Goal: Information Seeking & Learning: Learn about a topic

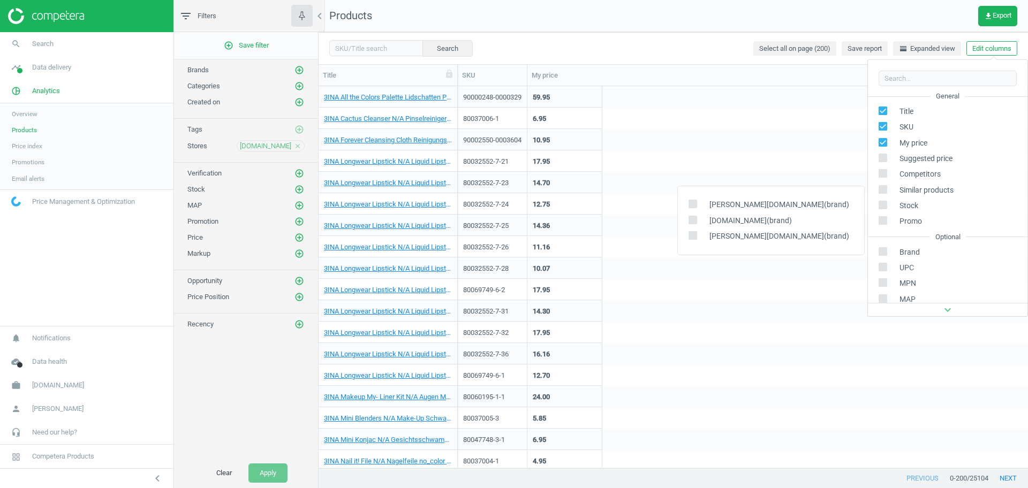
scroll to position [122, 0]
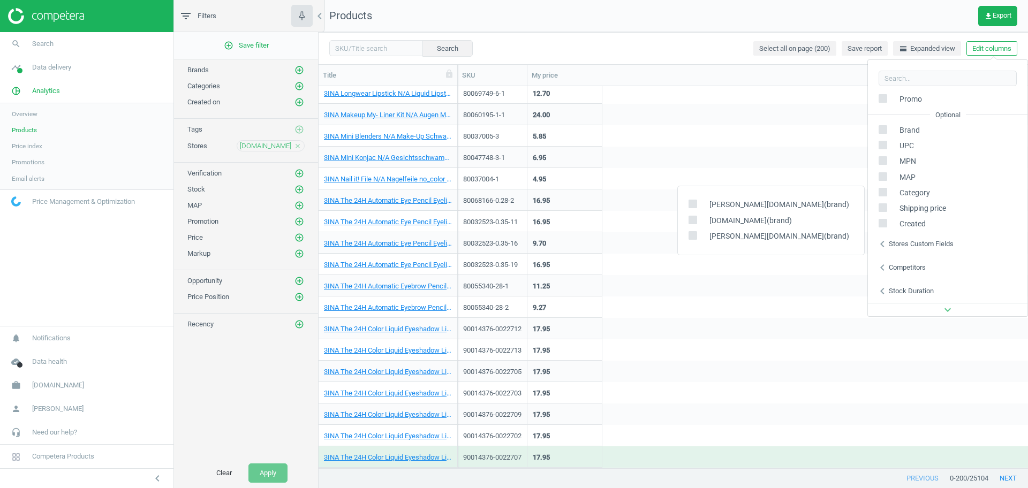
click at [299, 146] on icon "close" at bounding box center [297, 145] width 7 height 7
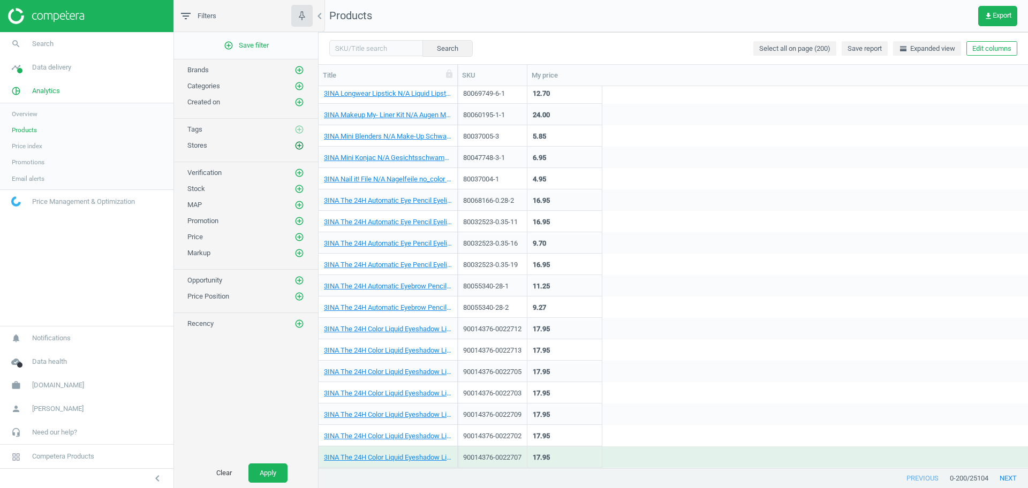
click at [298, 146] on icon "add_circle_outline" at bounding box center [299, 146] width 10 height 10
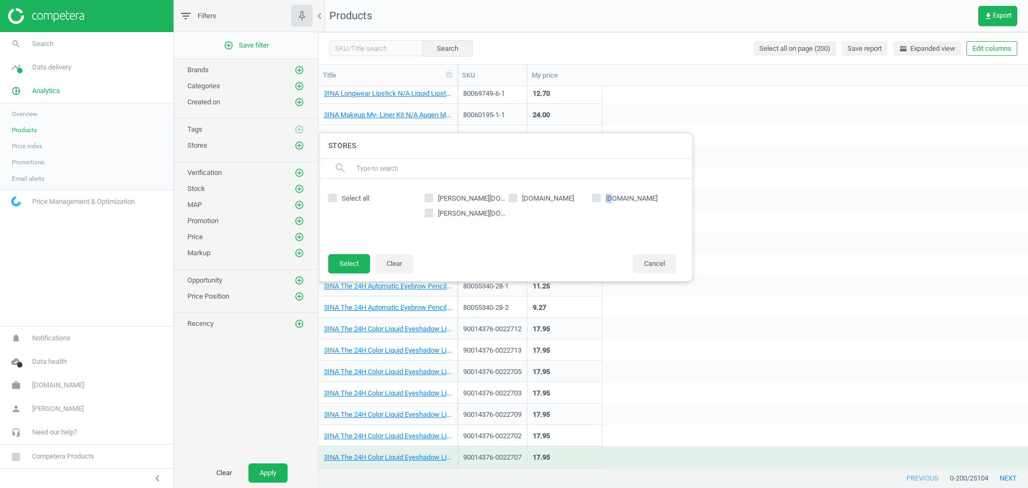
click at [612, 199] on span "notino.nl" at bounding box center [631, 199] width 56 height 10
click at [595, 201] on input "notino.nl" at bounding box center [596, 197] width 7 height 7
checkbox input "true"
click at [360, 269] on button "Select" at bounding box center [349, 263] width 42 height 19
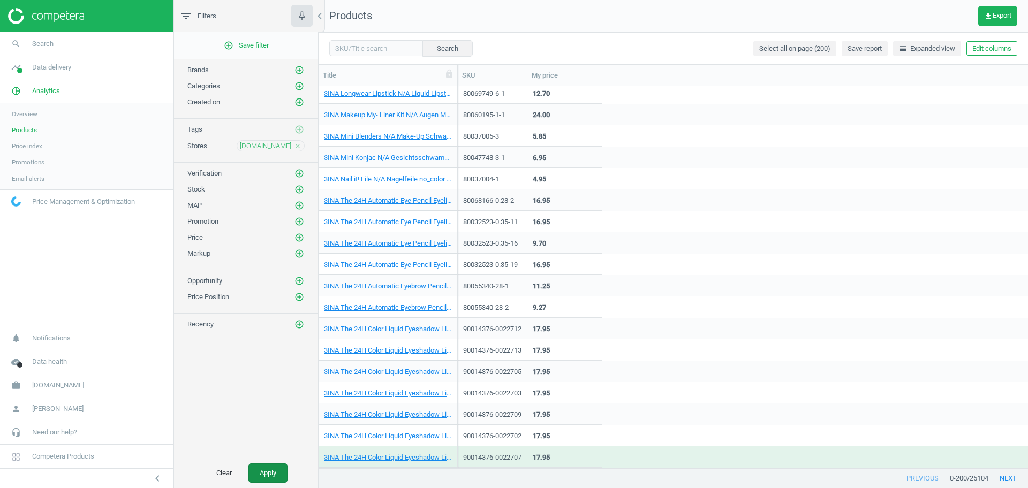
click at [276, 467] on button "Apply" at bounding box center [267, 473] width 39 height 19
click at [388, 178] on link "3INA The 24H Automatic Eye Pencil Eyeliner Nr. 336 - Rose red 0,35 g" at bounding box center [388, 179] width 128 height 10
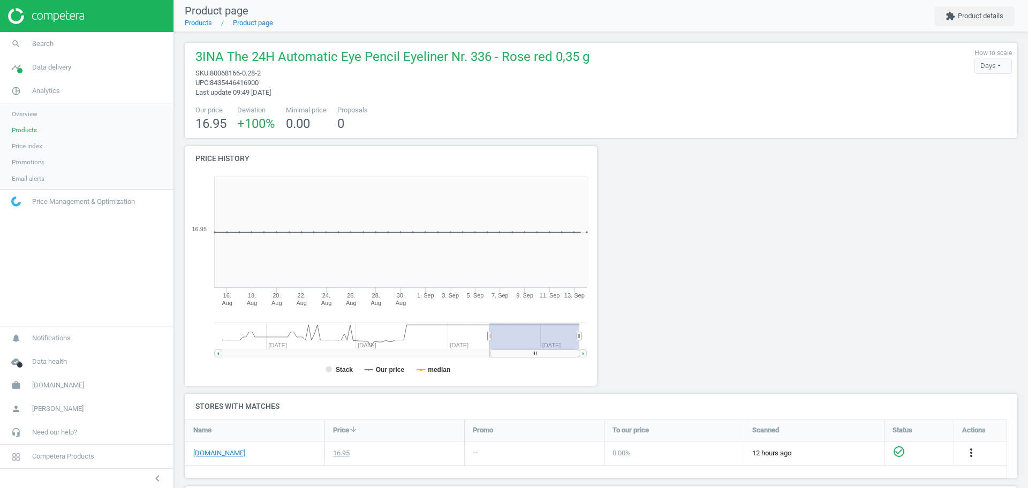
scroll to position [67, 0]
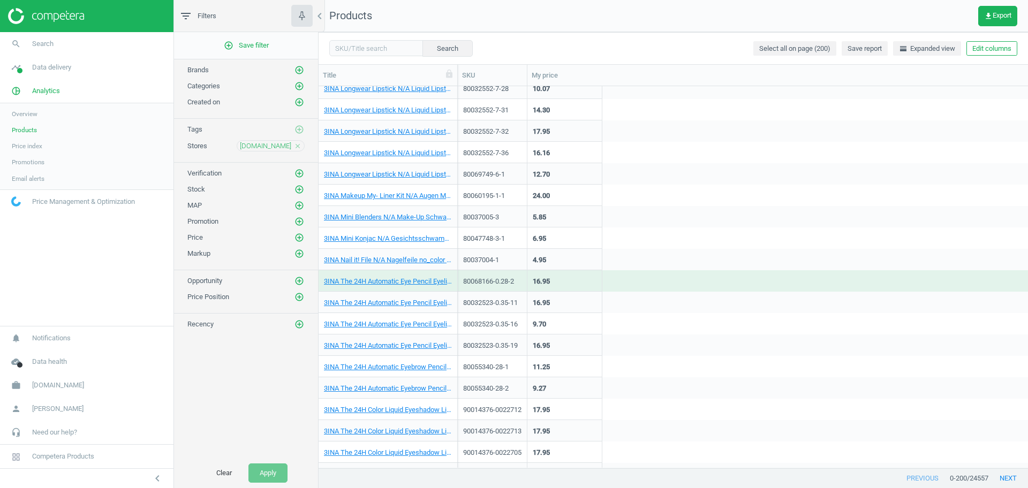
scroll to position [338, 0]
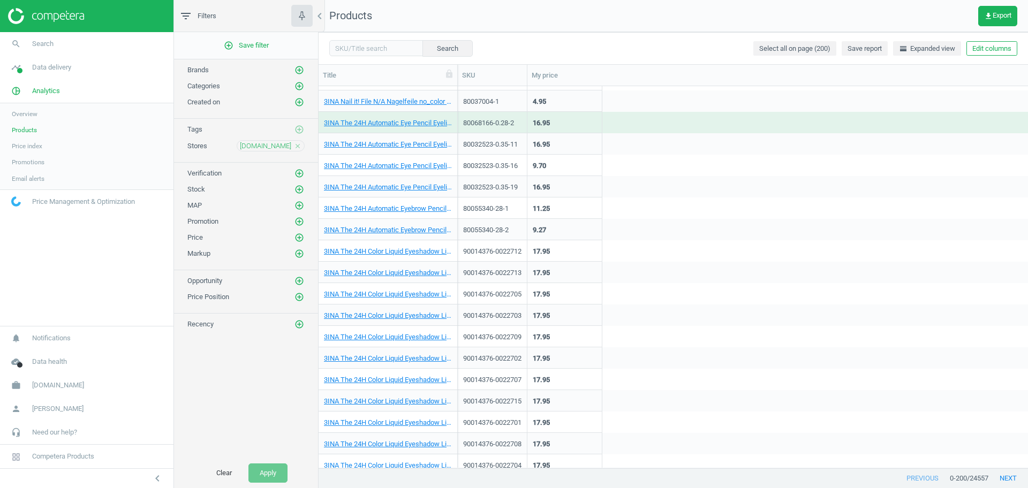
click at [375, 299] on div "3INA The 24H Color Liquid Eyeshadow Lidschatten Nr. 320 - Pastel pink 26 ml" at bounding box center [388, 296] width 128 height 13
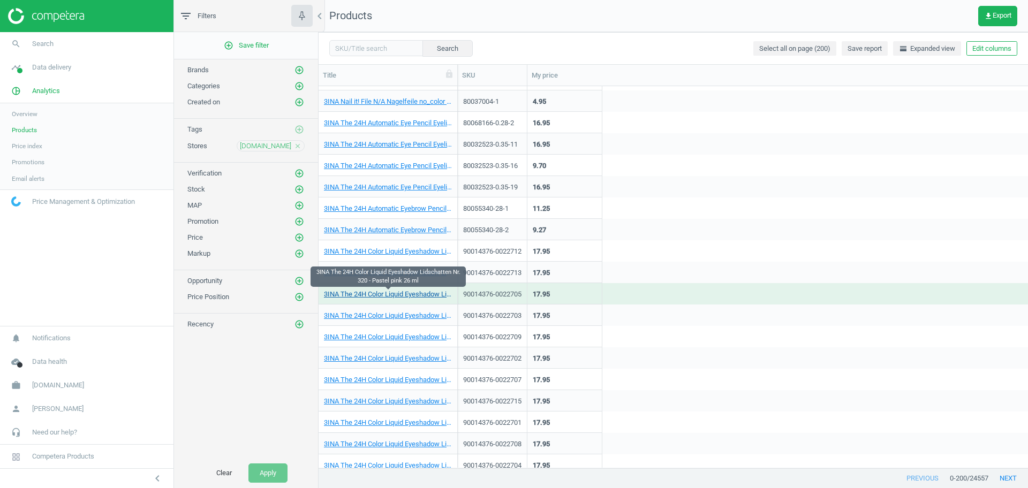
click at [382, 293] on link "3INA The 24H Color Liquid Eyeshadow Lidschatten Nr. 320 - Pastel pink 26 ml" at bounding box center [388, 295] width 128 height 10
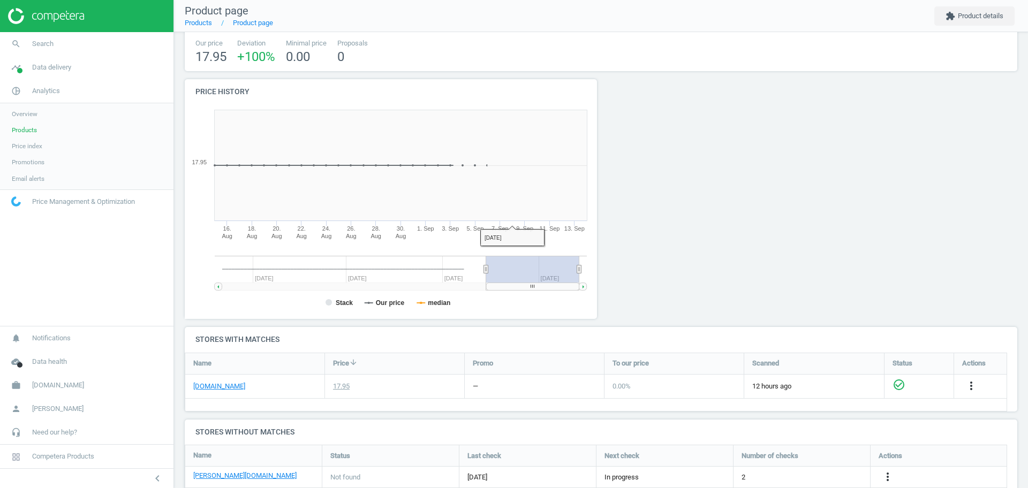
scroll to position [163, 0]
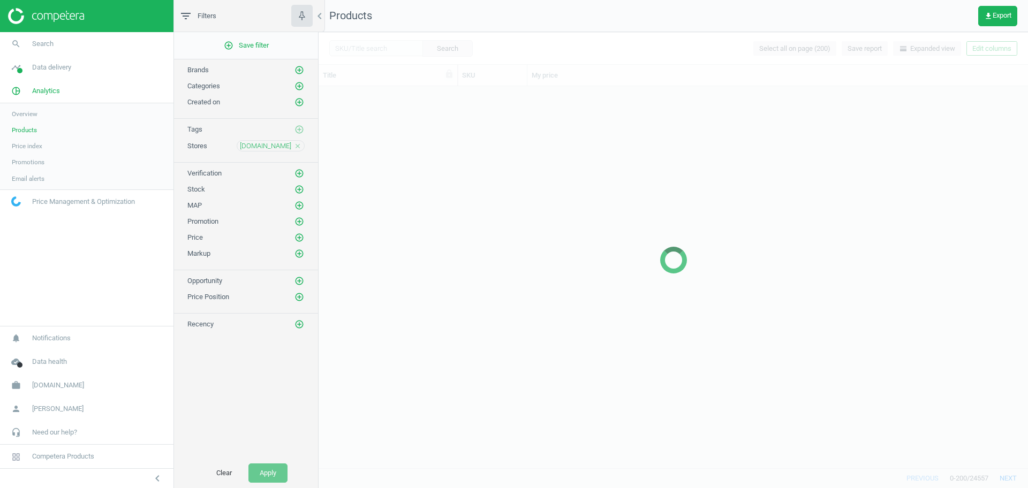
scroll to position [175, 0]
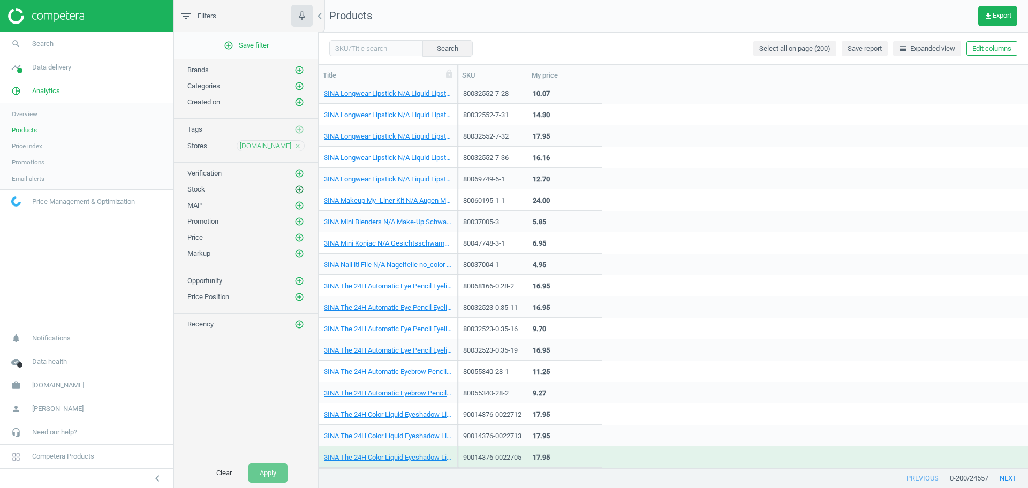
click at [298, 191] on icon "add_circle_outline" at bounding box center [299, 190] width 10 height 10
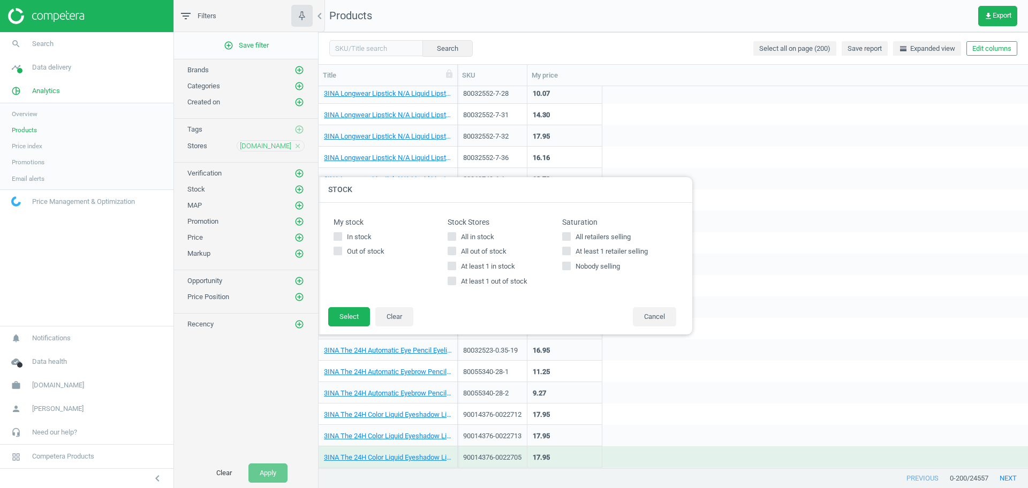
click at [468, 237] on span "All in stock" at bounding box center [477, 237] width 37 height 10
click at [455, 237] on input "All in stock" at bounding box center [452, 236] width 7 height 7
checkbox input "true"
click at [362, 315] on button "Select" at bounding box center [349, 316] width 42 height 19
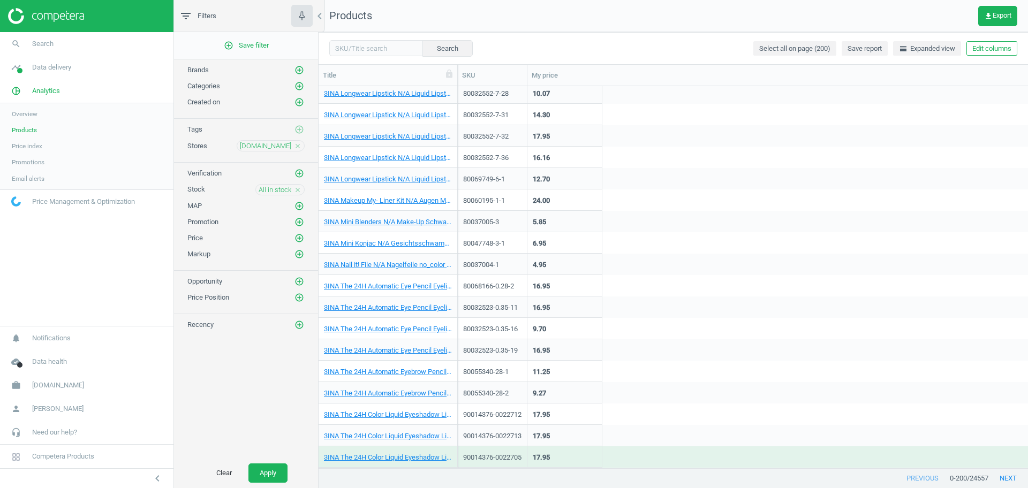
click at [274, 483] on div "Clear Apply" at bounding box center [246, 473] width 144 height 30
click at [276, 476] on button "Apply" at bounding box center [267, 473] width 39 height 19
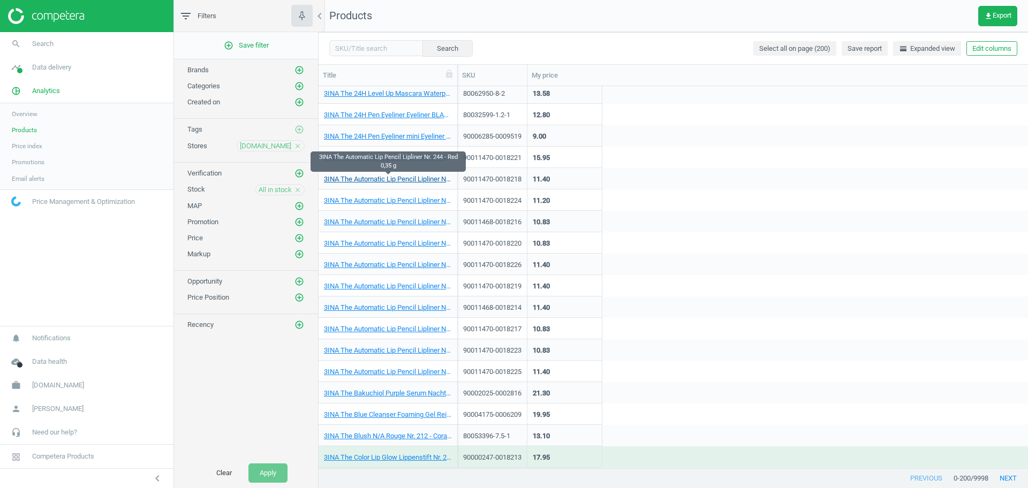
click at [415, 183] on link "3INA The Automatic Lip Pencil Lipliner Nr. 244 - Red 0,35 g" at bounding box center [388, 179] width 128 height 10
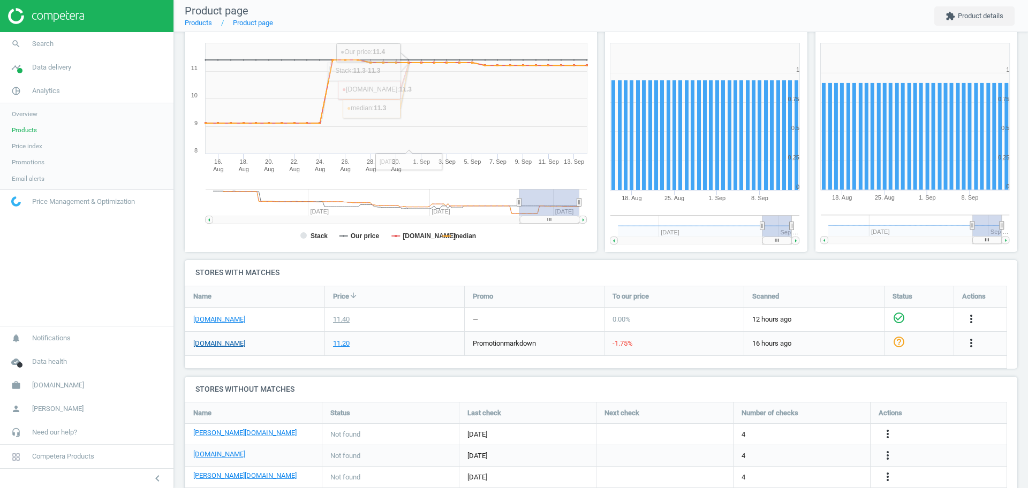
click at [219, 346] on link "notino.nl" at bounding box center [219, 344] width 52 height 10
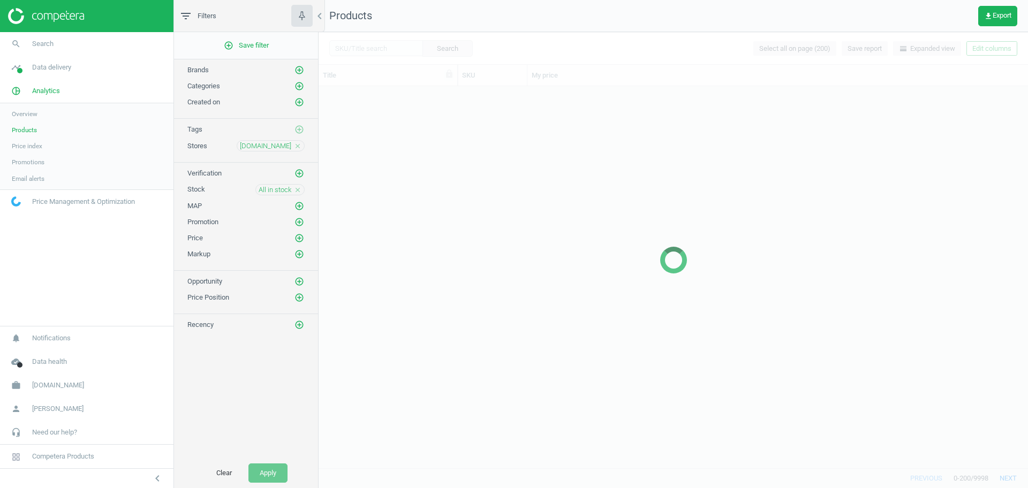
scroll to position [371, 699]
click at [298, 189] on icon "close" at bounding box center [297, 189] width 7 height 7
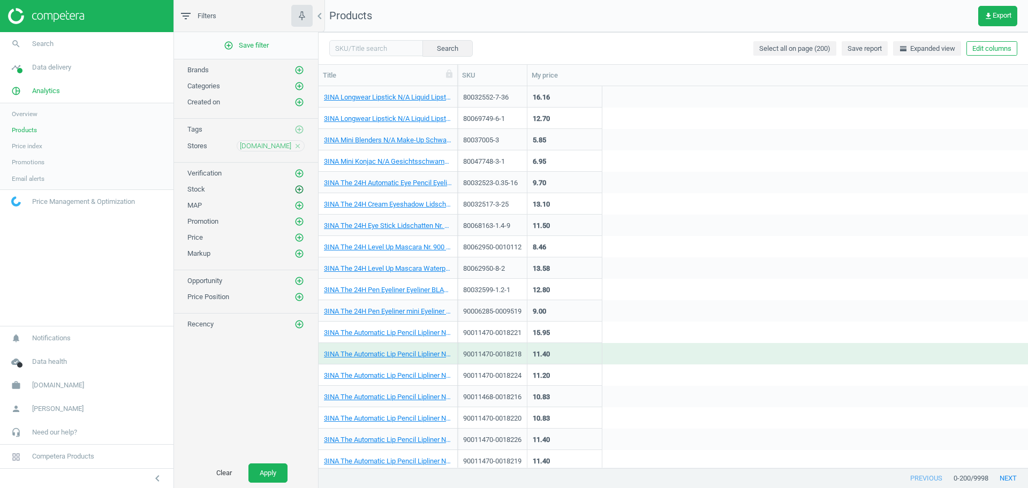
click at [300, 185] on icon "add_circle_outline" at bounding box center [299, 190] width 10 height 10
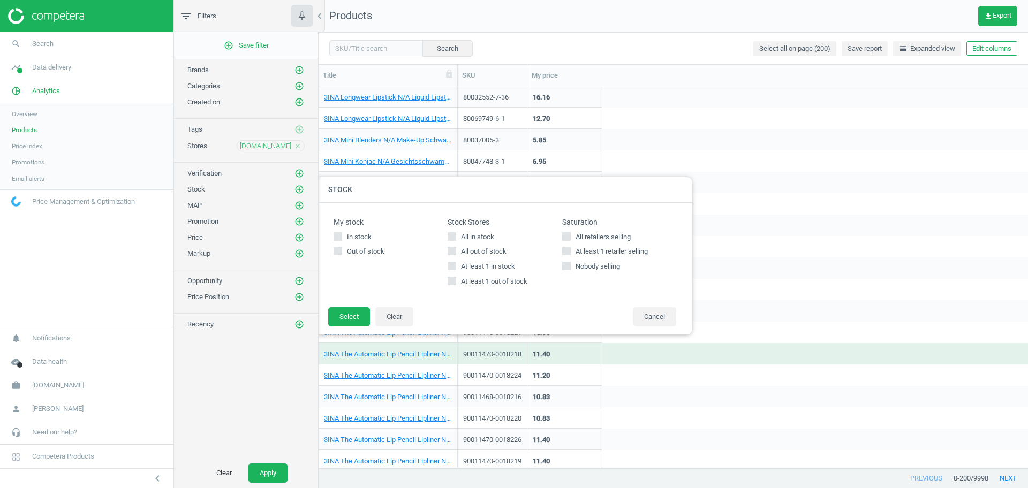
click at [492, 254] on span "All out of stock" at bounding box center [484, 252] width 50 height 10
click at [455, 254] on input "All out of stock" at bounding box center [452, 251] width 7 height 7
checkbox input "true"
click at [358, 316] on button "Select" at bounding box center [349, 316] width 42 height 19
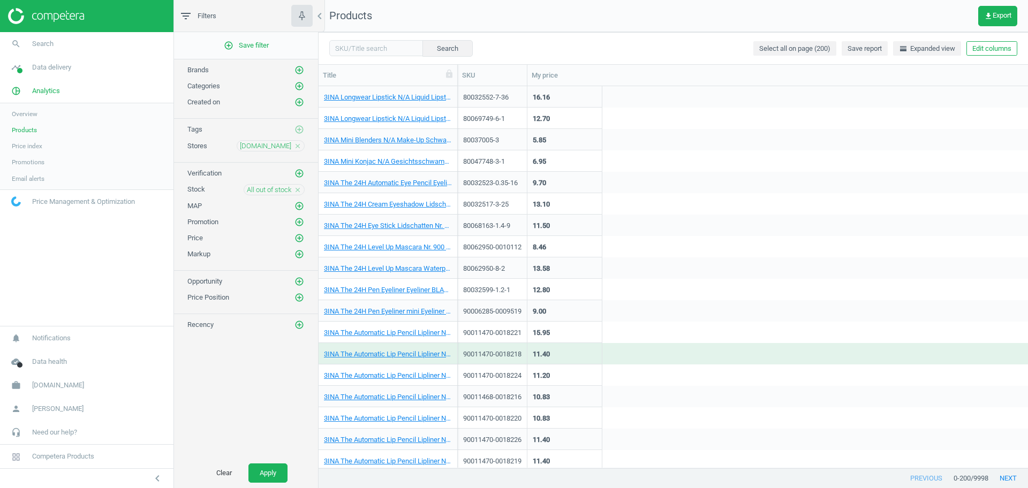
click at [275, 484] on div "Clear Apply" at bounding box center [246, 473] width 144 height 30
click at [279, 471] on button "Apply" at bounding box center [267, 473] width 39 height 19
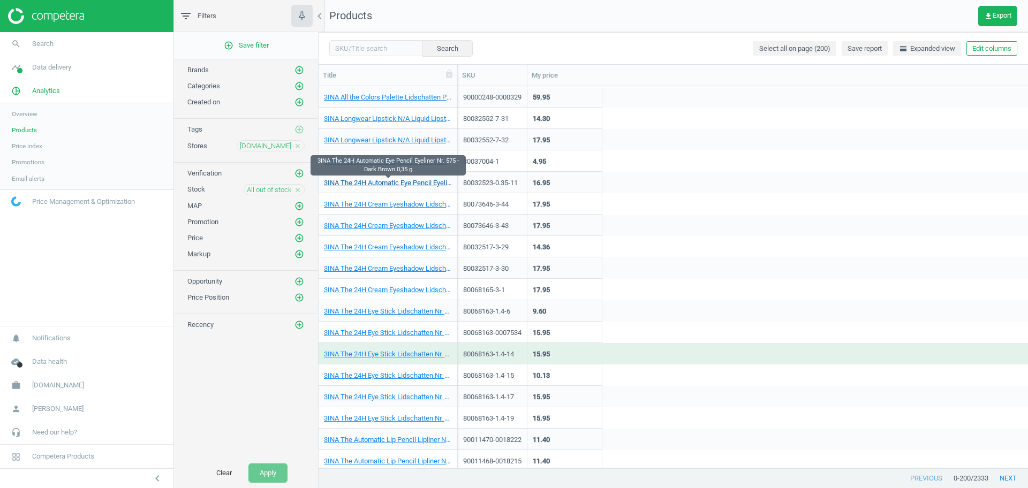
click at [387, 182] on link "3INA The 24H Automatic Eye Pencil Eyeliner Nr. 575 - Dark Brown 0,35 g" at bounding box center [388, 183] width 128 height 10
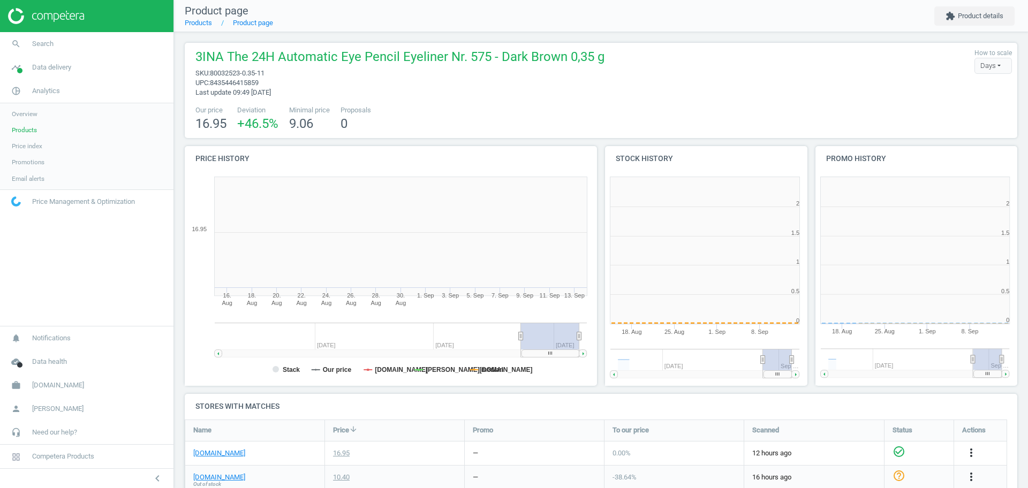
scroll to position [5, 5]
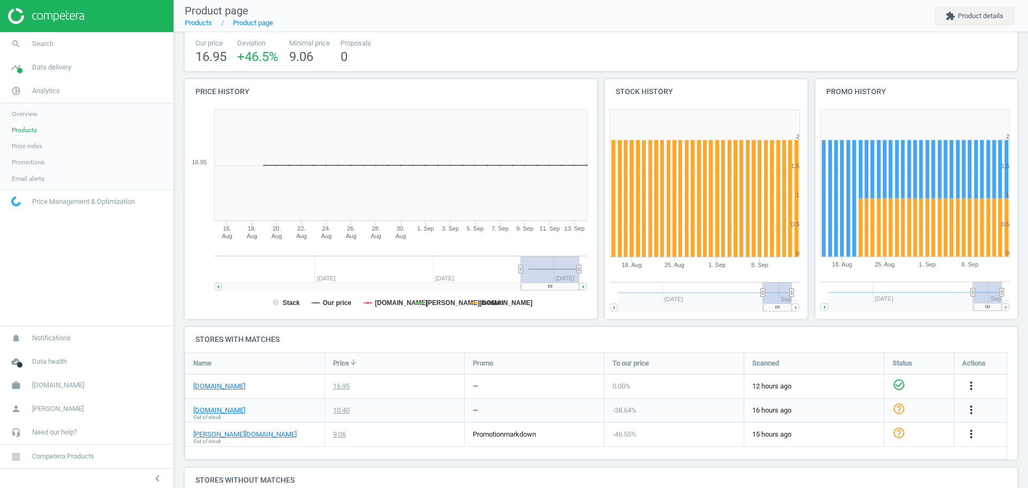
click at [212, 414] on span "Out of stock" at bounding box center [207, 417] width 28 height 7
click at [214, 409] on link "notino.nl" at bounding box center [219, 411] width 52 height 10
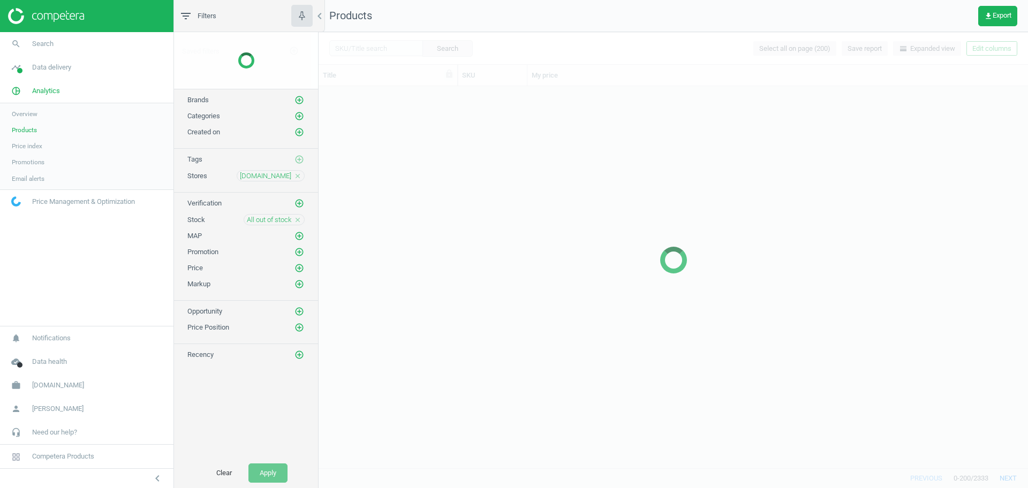
scroll to position [371, 699]
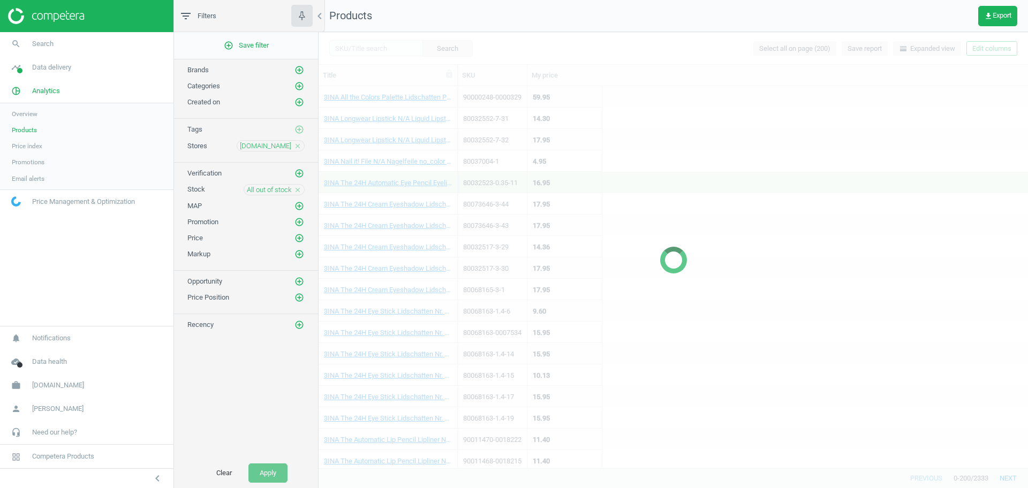
click at [298, 193] on icon "close" at bounding box center [297, 189] width 7 height 7
click at [299, 193] on icon "add_circle_outline" at bounding box center [299, 190] width 10 height 10
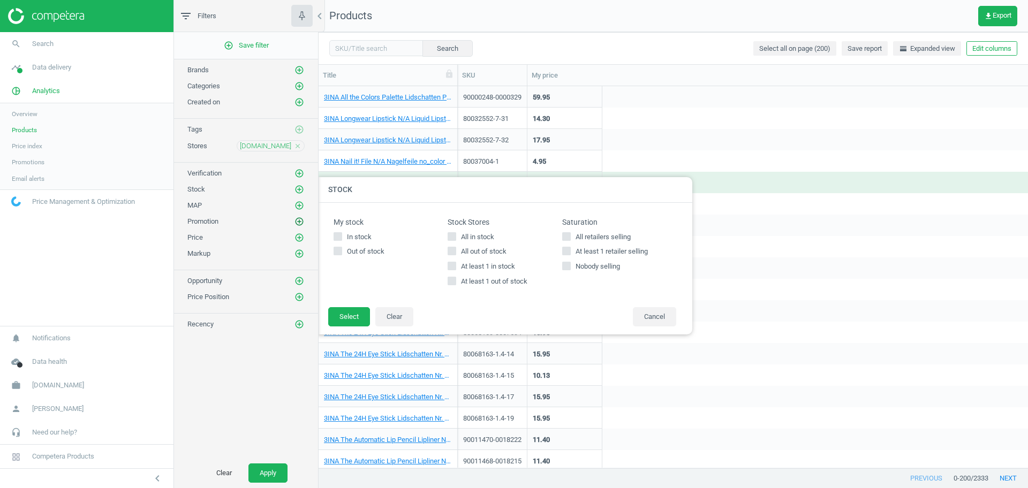
click at [300, 219] on icon "add_circle_outline" at bounding box center [299, 222] width 10 height 10
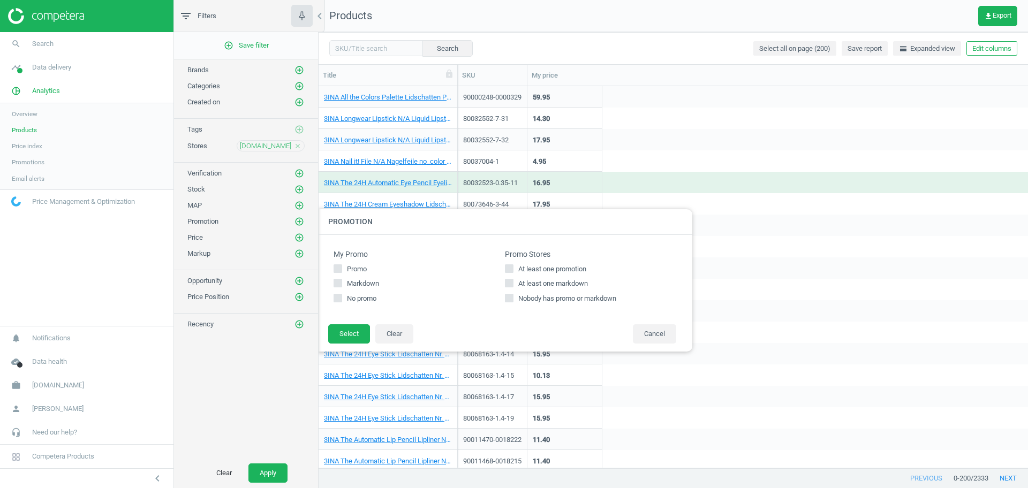
click at [519, 269] on span "At least one promotion" at bounding box center [552, 269] width 72 height 10
click at [513, 269] on input "At least one promotion" at bounding box center [509, 268] width 7 height 7
checkbox input "true"
click at [343, 333] on button "Select" at bounding box center [349, 333] width 42 height 19
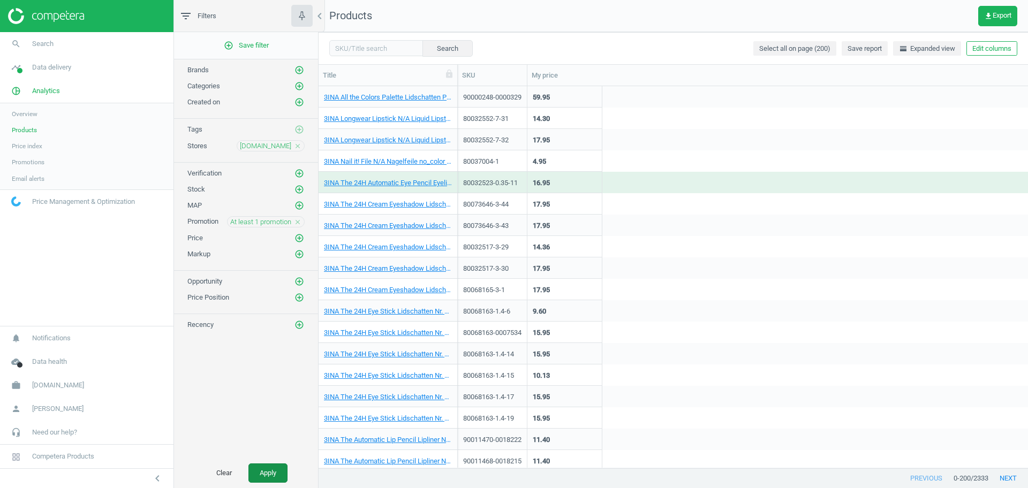
click at [268, 481] on button "Apply" at bounding box center [267, 473] width 39 height 19
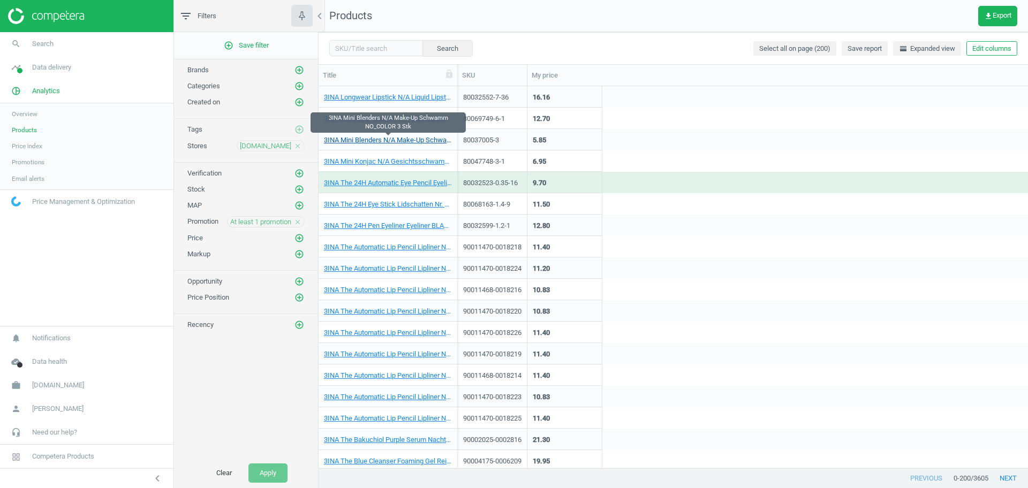
click at [353, 139] on link "3INA Mini Blenders N/A Make-Up Schwamm NO_COLOR 3 Stk" at bounding box center [388, 140] width 128 height 10
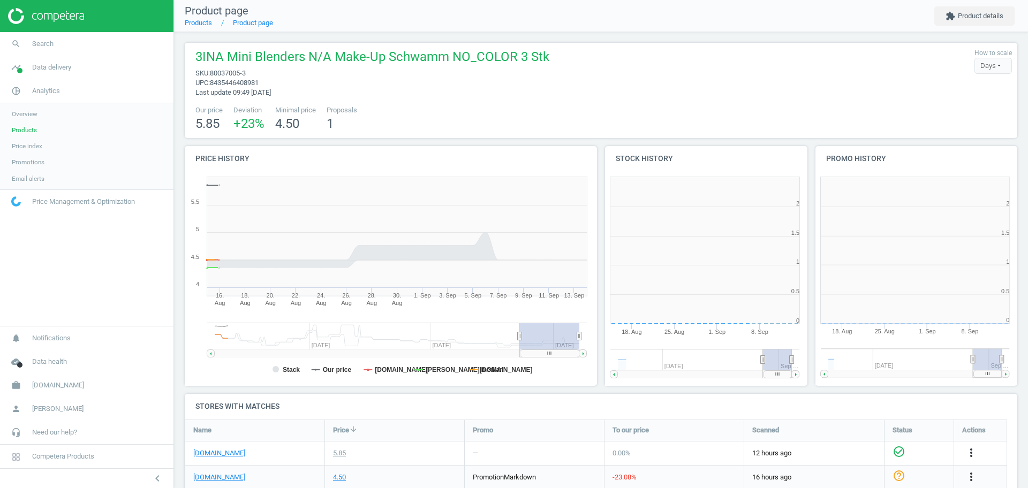
scroll to position [235, 221]
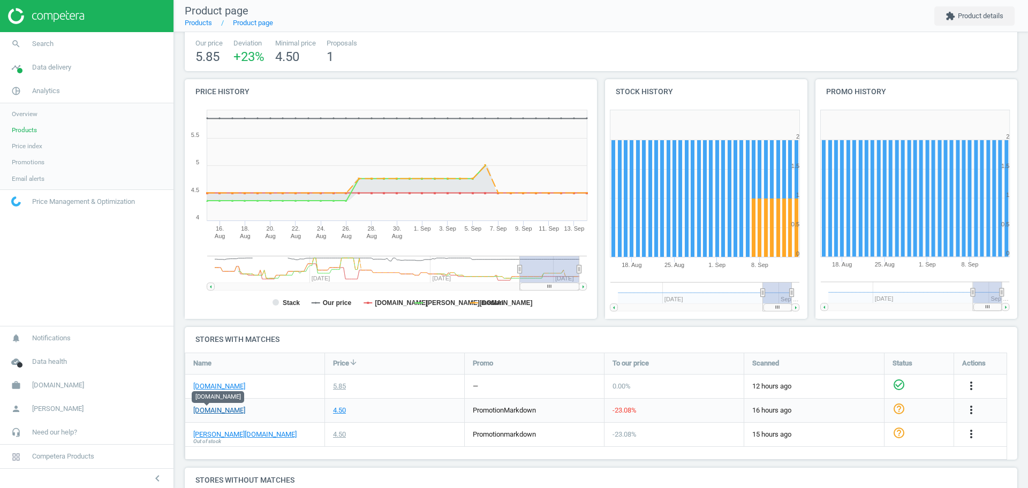
click at [202, 406] on link "notino.nl" at bounding box center [219, 411] width 52 height 10
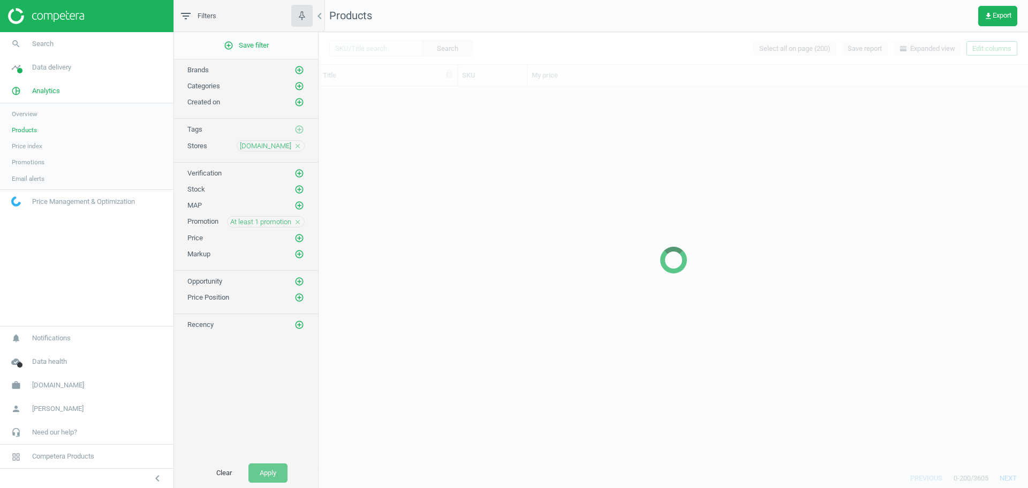
scroll to position [371, 699]
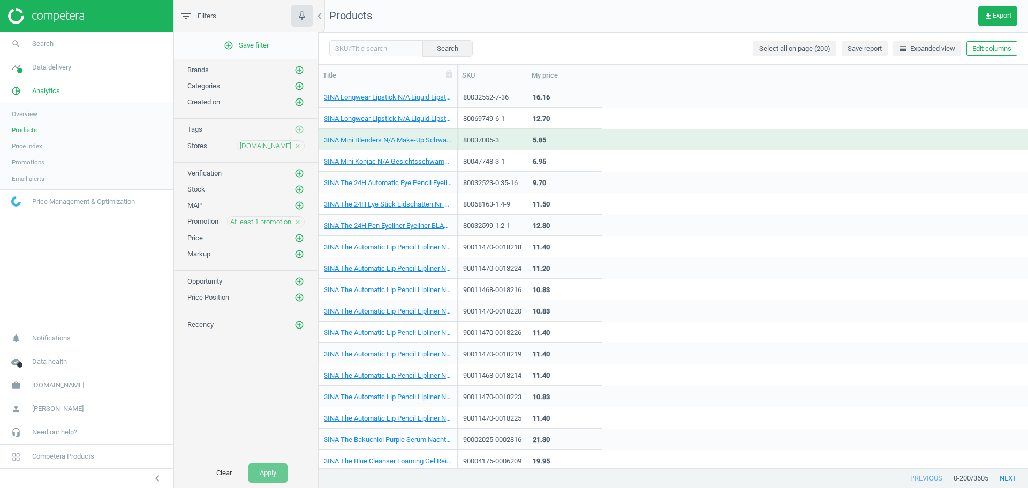
click at [295, 224] on icon "close" at bounding box center [297, 221] width 7 height 7
click at [299, 224] on icon "add_circle_outline" at bounding box center [299, 222] width 10 height 10
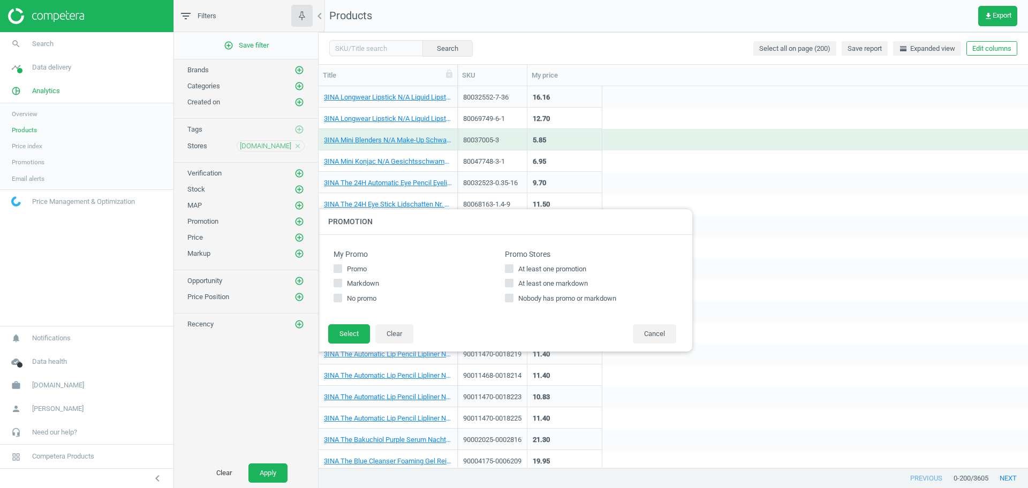
click at [560, 281] on span "At least one markdown" at bounding box center [553, 284] width 74 height 10
click at [513, 281] on input "At least one markdown" at bounding box center [509, 283] width 7 height 7
checkbox input "true"
click at [341, 333] on button "Select" at bounding box center [349, 333] width 42 height 19
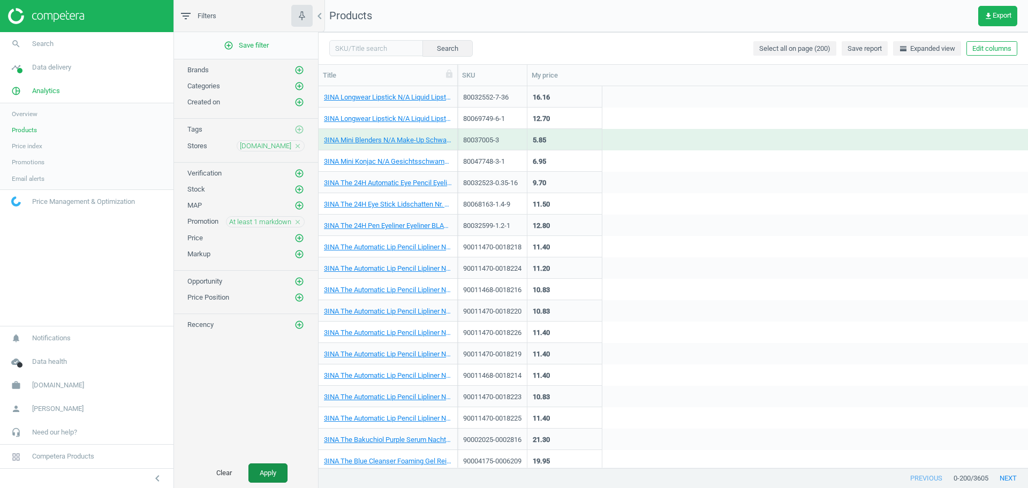
click at [275, 472] on button "Apply" at bounding box center [267, 473] width 39 height 19
click at [409, 164] on link "3INA Mini Konjac N/A Gesichtsschwamm 3 Stk" at bounding box center [388, 162] width 128 height 10
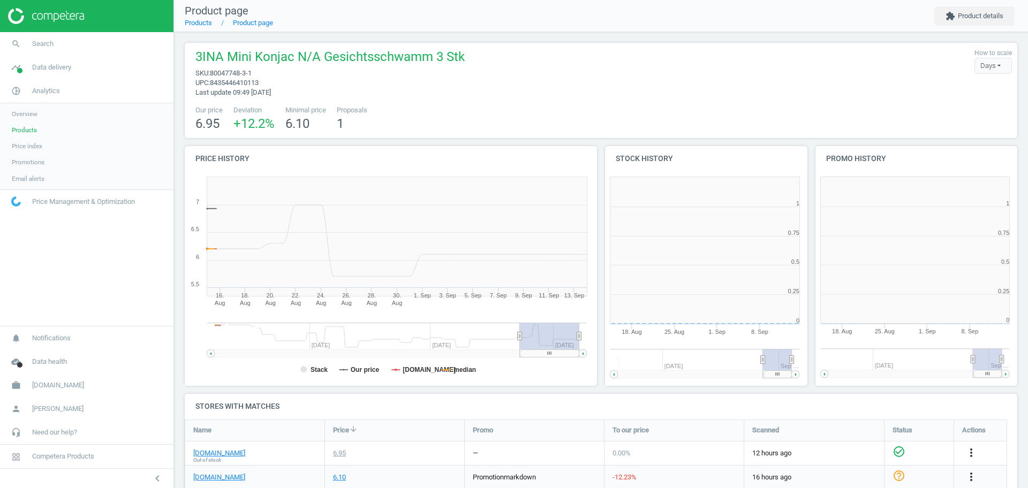
scroll to position [5, 5]
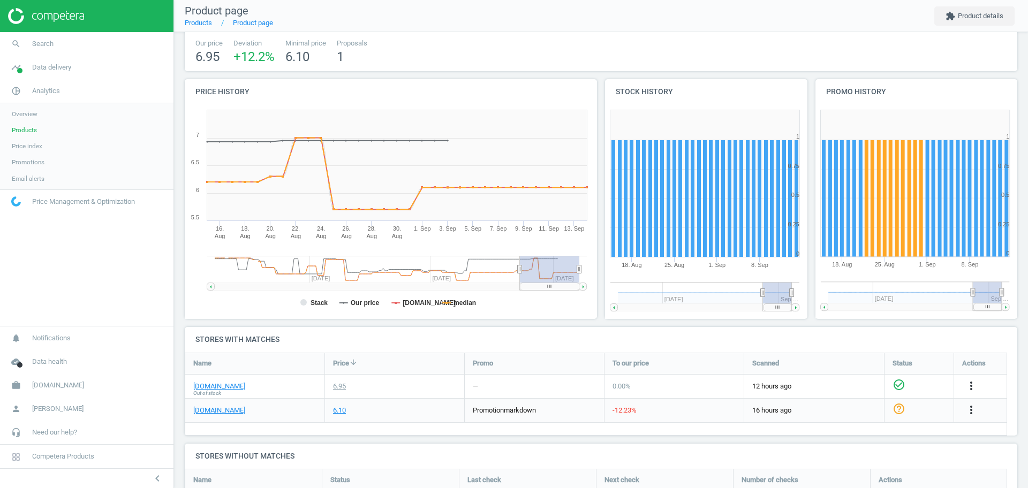
click at [216, 416] on div "notino.nl" at bounding box center [254, 411] width 139 height 24
click at [213, 412] on link "notino.nl" at bounding box center [219, 411] width 52 height 10
click at [30, 134] on span "Products" at bounding box center [24, 130] width 25 height 9
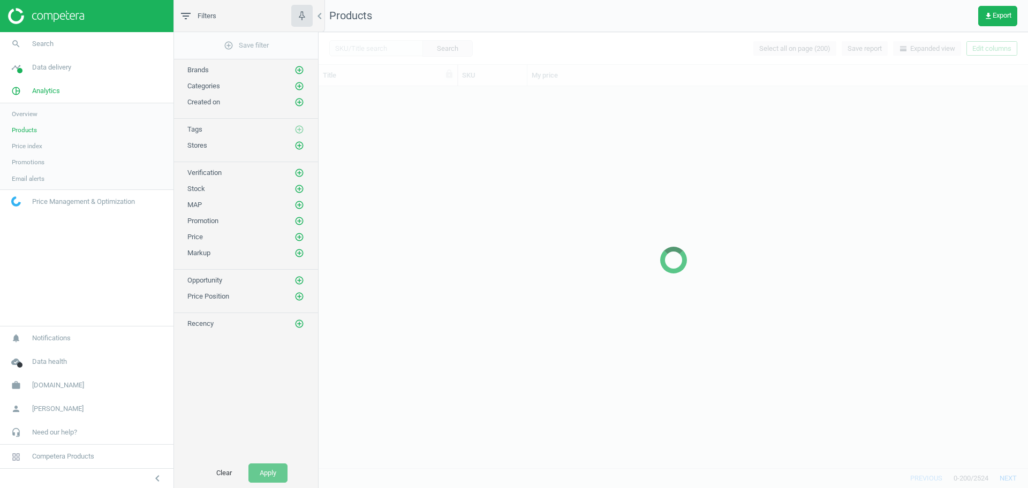
scroll to position [371, 699]
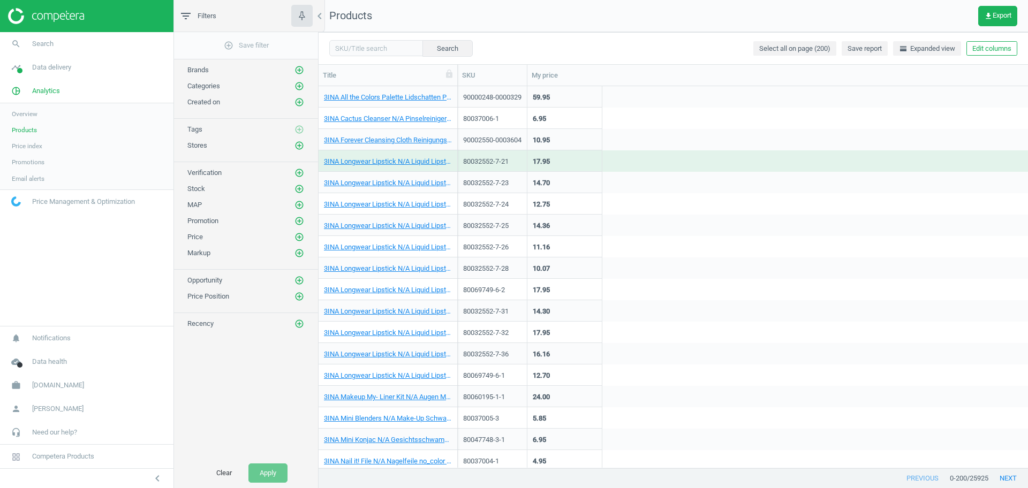
click at [978, 54] on button "Edit columns" at bounding box center [991, 48] width 51 height 15
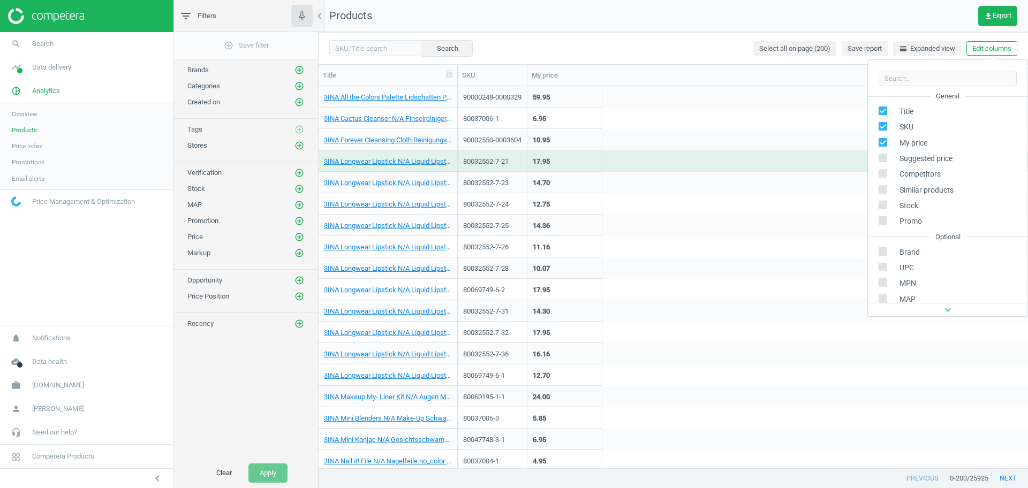
scroll to position [122, 0]
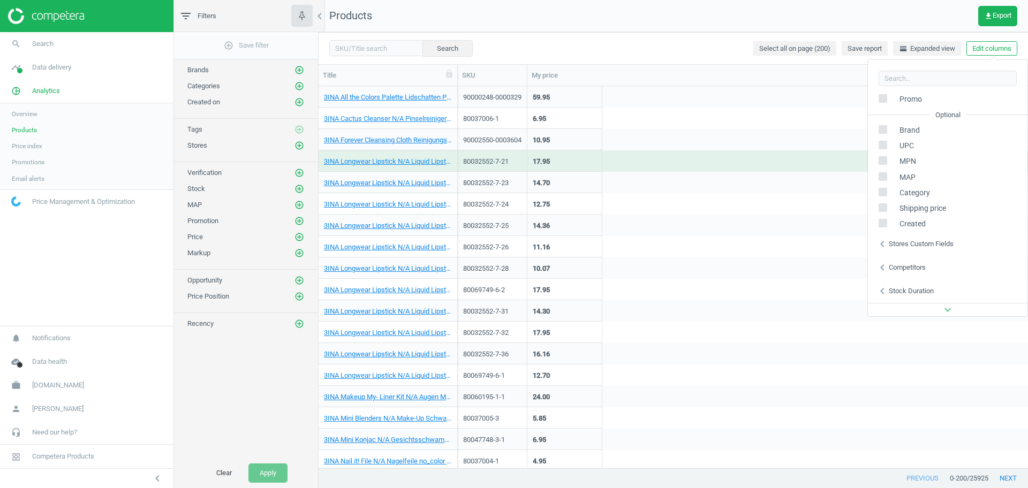
click at [903, 239] on div "Stores custom fields" at bounding box center [920, 244] width 65 height 10
click at [658, 16] on nav "Products get_app Export" at bounding box center [672, 16] width 709 height 32
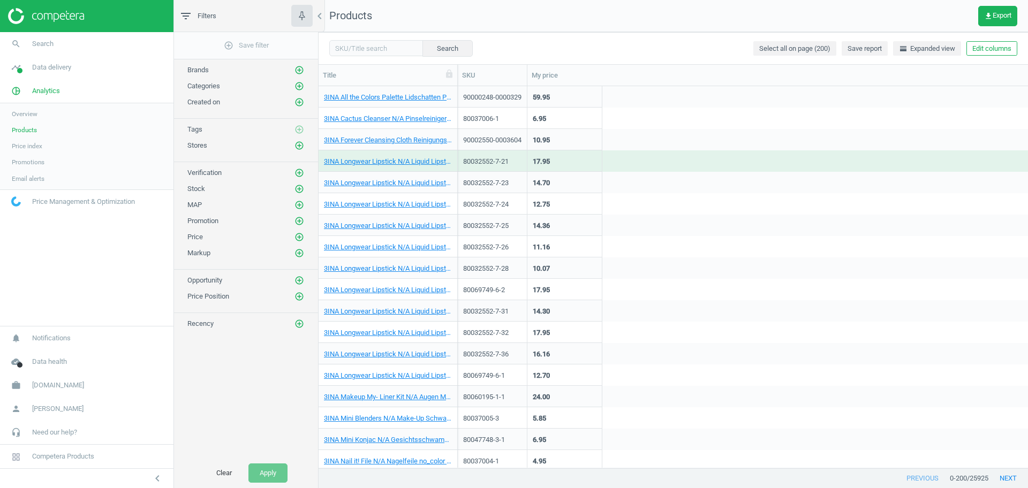
click at [31, 127] on span "Products" at bounding box center [24, 130] width 25 height 9
click at [298, 150] on button "add_circle_outline" at bounding box center [299, 145] width 11 height 11
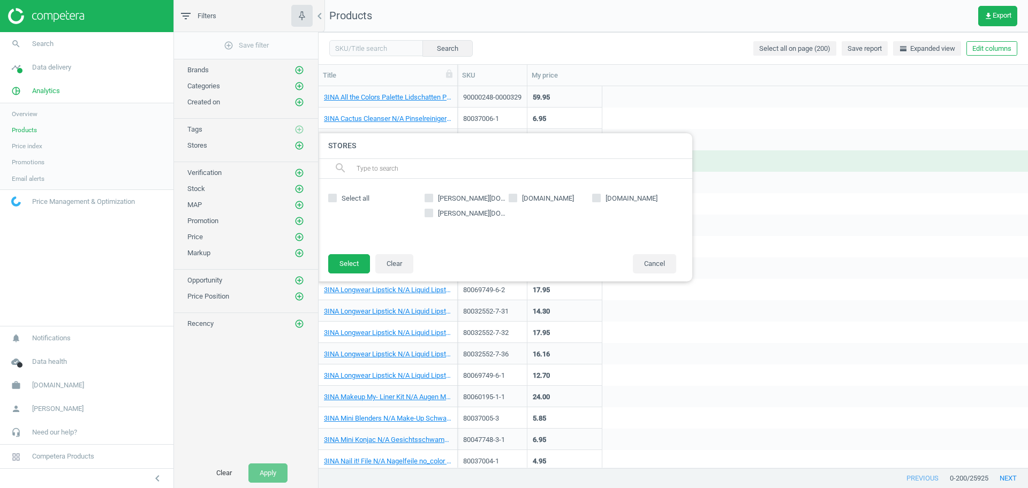
click at [453, 210] on span "basler-beauty.nl" at bounding box center [472, 214] width 73 height 10
click at [432, 210] on input "basler-beauty.nl" at bounding box center [429, 212] width 7 height 7
checkbox input "true"
click at [337, 261] on button "Select" at bounding box center [349, 263] width 42 height 19
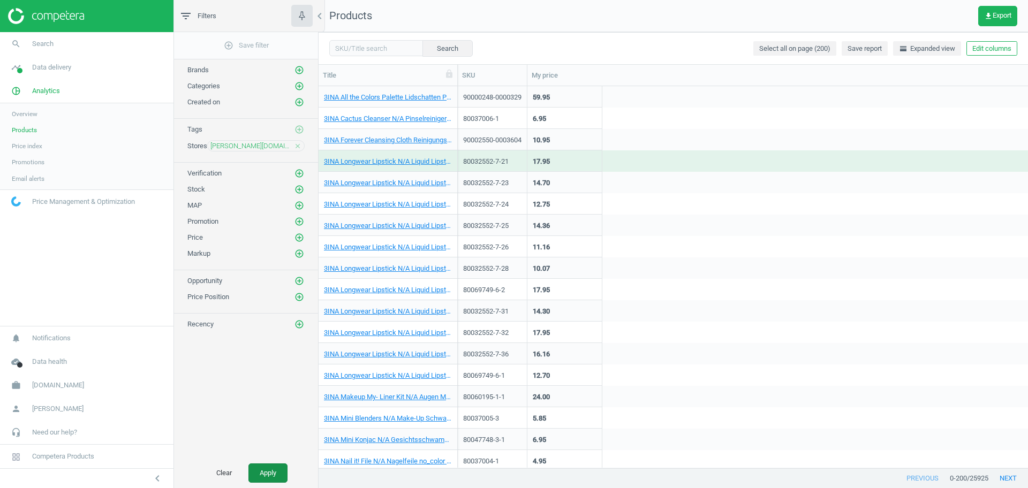
click at [265, 474] on button "Apply" at bounding box center [267, 473] width 39 height 19
click at [388, 141] on link "3INA Forever Cleansing Cloth Reinigungstuch 1 Stk" at bounding box center [388, 140] width 128 height 10
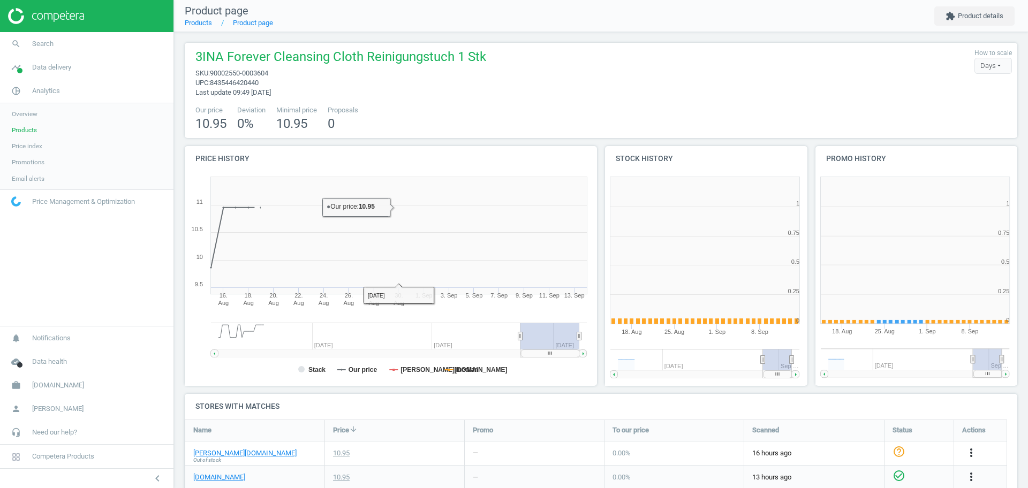
scroll to position [235, 221]
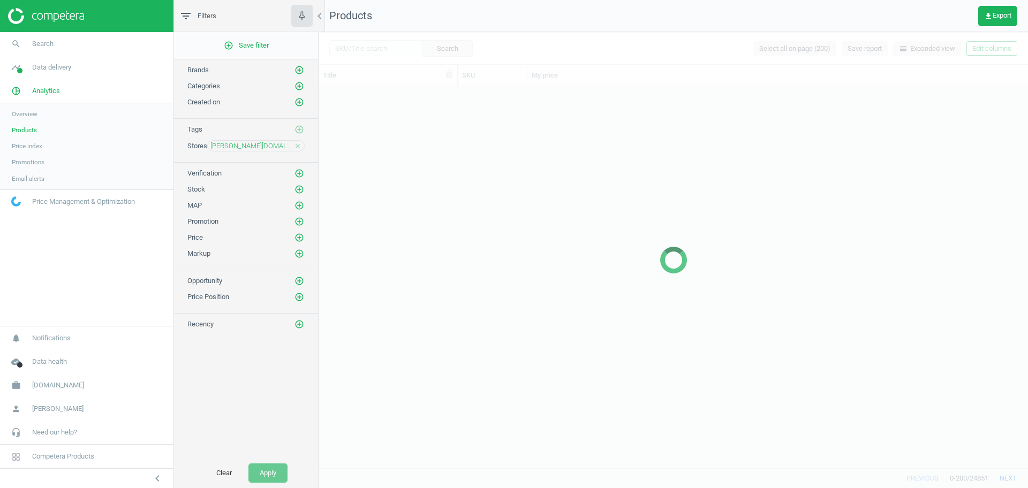
scroll to position [371, 699]
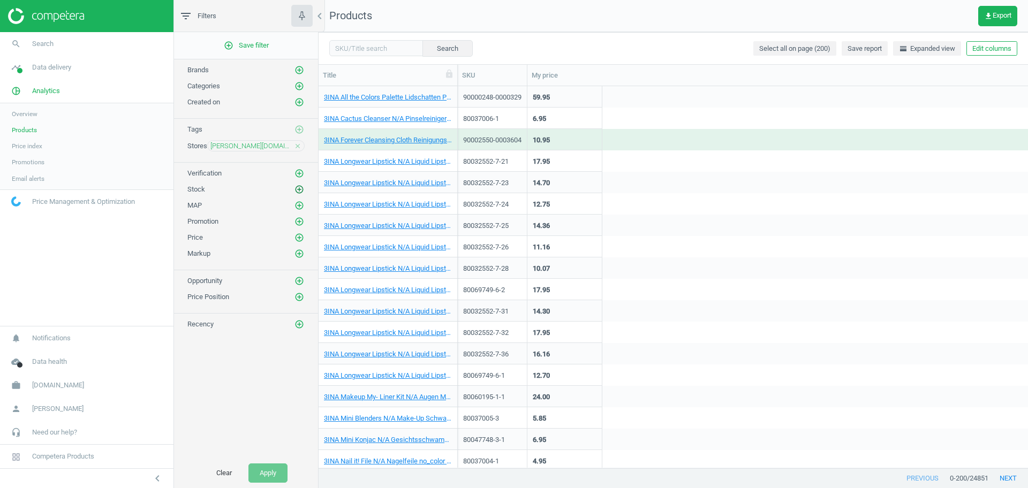
click at [300, 190] on icon "add_circle_outline" at bounding box center [299, 190] width 10 height 10
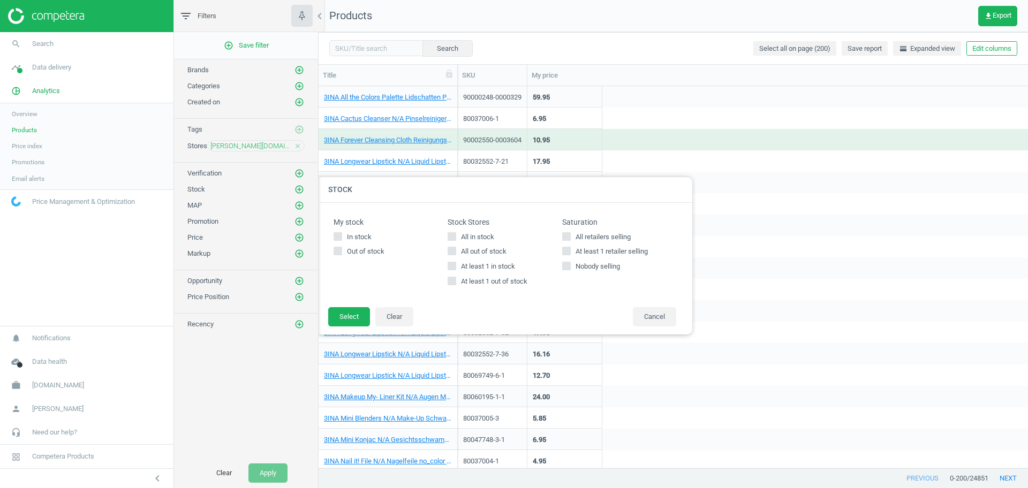
click at [450, 239] on input "All in stock" at bounding box center [452, 236] width 7 height 7
checkbox input "true"
click at [341, 319] on button "Select" at bounding box center [349, 316] width 42 height 19
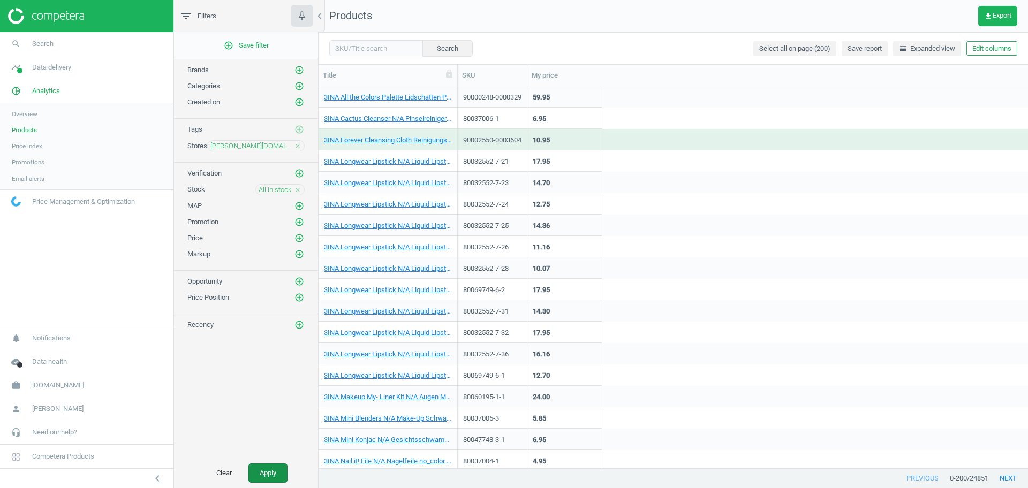
click at [268, 473] on button "Apply" at bounding box center [267, 473] width 39 height 19
click at [421, 146] on div "ALTERNA CAVIAR Smoothing Anti-Frizz Blowout Butter Haarkur 150 ml" at bounding box center [388, 141] width 128 height 13
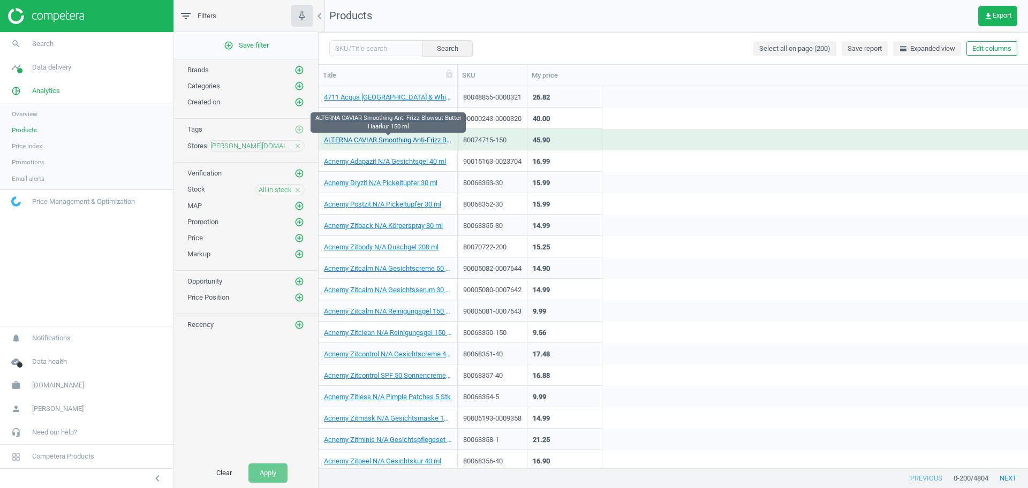
click at [427, 140] on link "ALTERNA CAVIAR Smoothing Anti-Frizz Blowout Butter Haarkur 150 ml" at bounding box center [388, 140] width 128 height 10
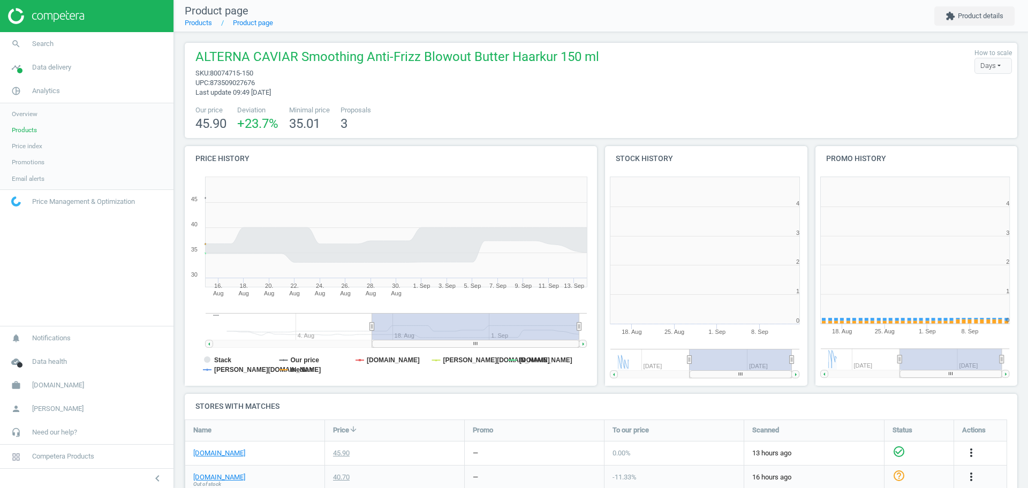
scroll to position [235, 221]
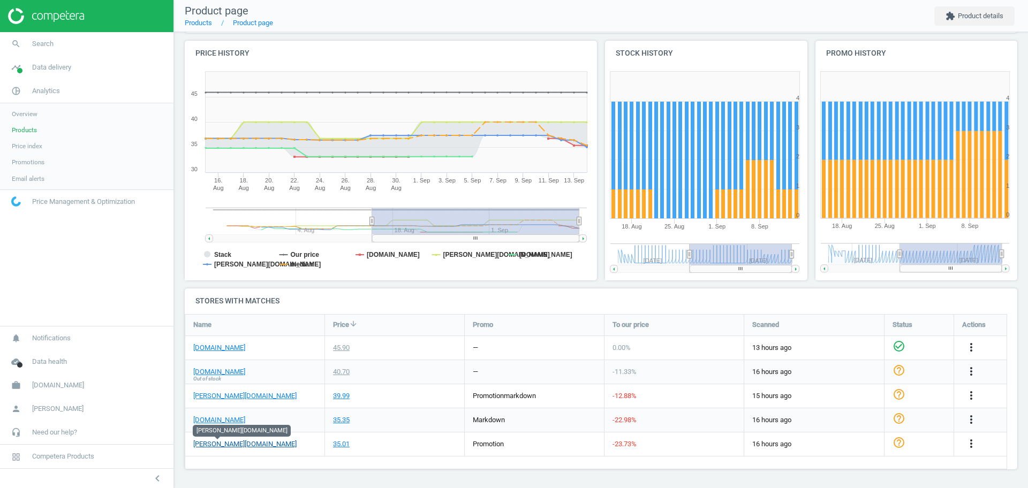
click at [219, 447] on link "basler-beauty.nl" at bounding box center [244, 444] width 103 height 10
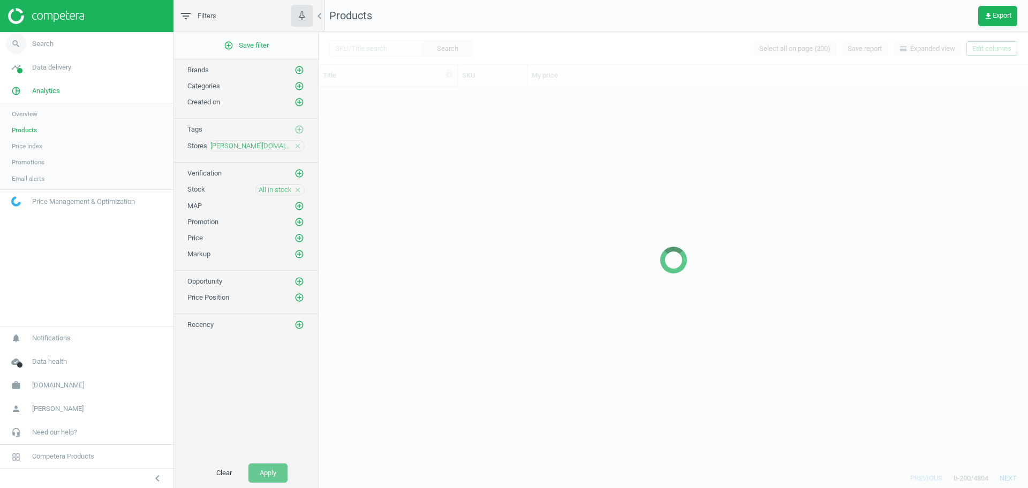
scroll to position [371, 699]
click at [278, 192] on span "All in stock" at bounding box center [275, 190] width 33 height 10
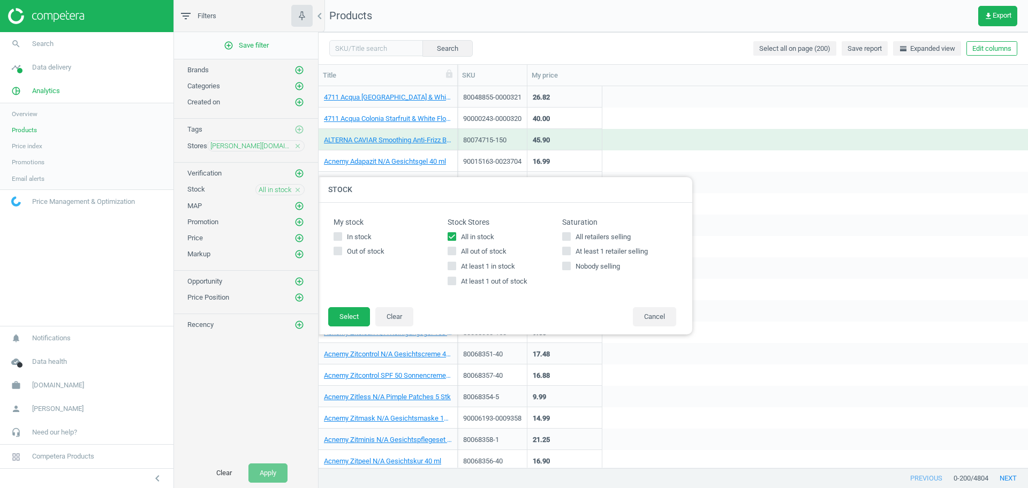
click at [478, 234] on span "All in stock" at bounding box center [477, 237] width 37 height 10
click at [455, 234] on input "All in stock" at bounding box center [452, 236] width 7 height 7
checkbox input "false"
click at [478, 253] on span "All out of stock" at bounding box center [484, 252] width 50 height 10
click at [455, 253] on input "All out of stock" at bounding box center [452, 251] width 7 height 7
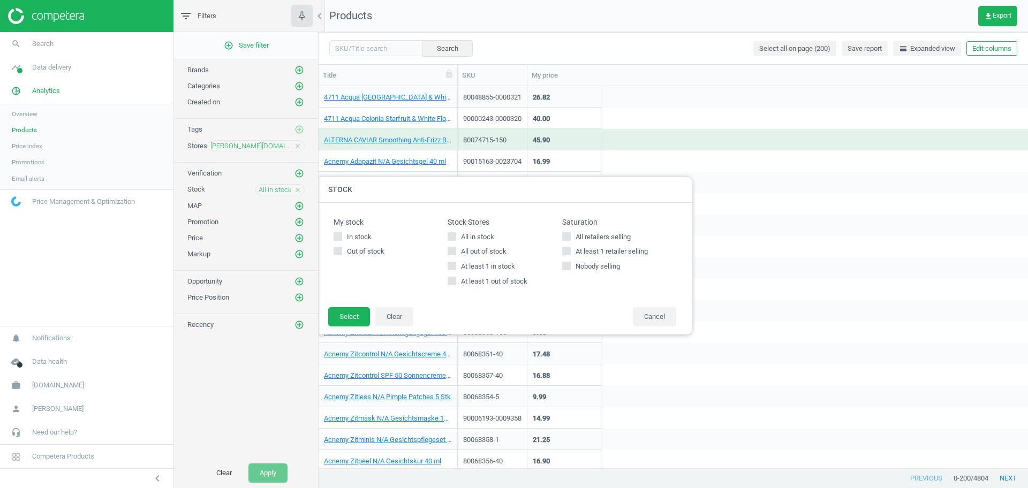
checkbox input "true"
click at [338, 321] on button "Select" at bounding box center [349, 316] width 42 height 19
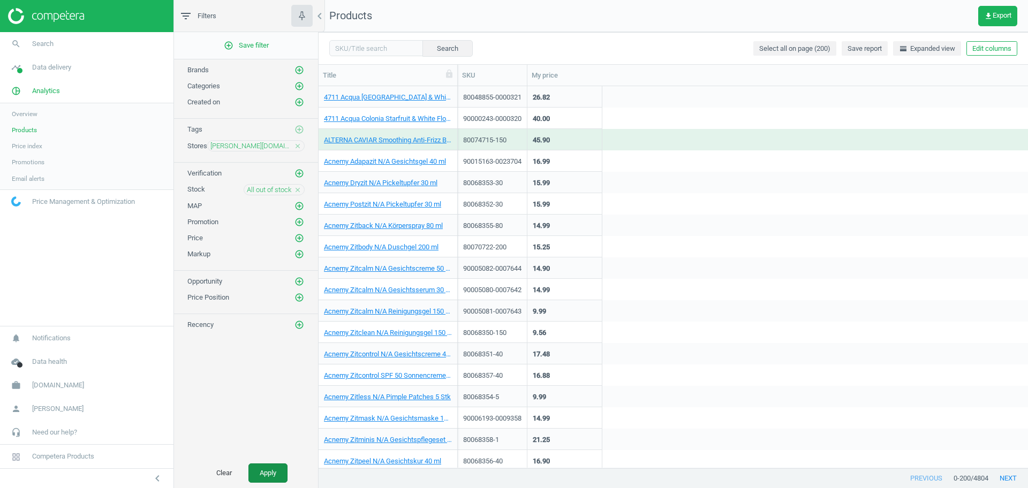
click at [265, 464] on button "Apply" at bounding box center [267, 473] width 39 height 19
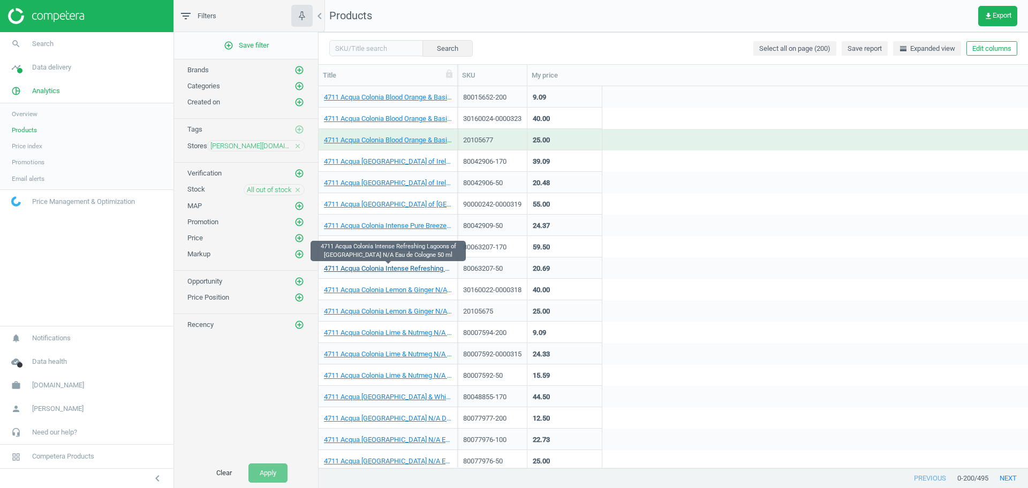
click at [397, 269] on link "4711 Acqua Colonia Intense Refreshing Lagoons of Laos N/A Eau de Cologne 50 ml" at bounding box center [388, 269] width 128 height 10
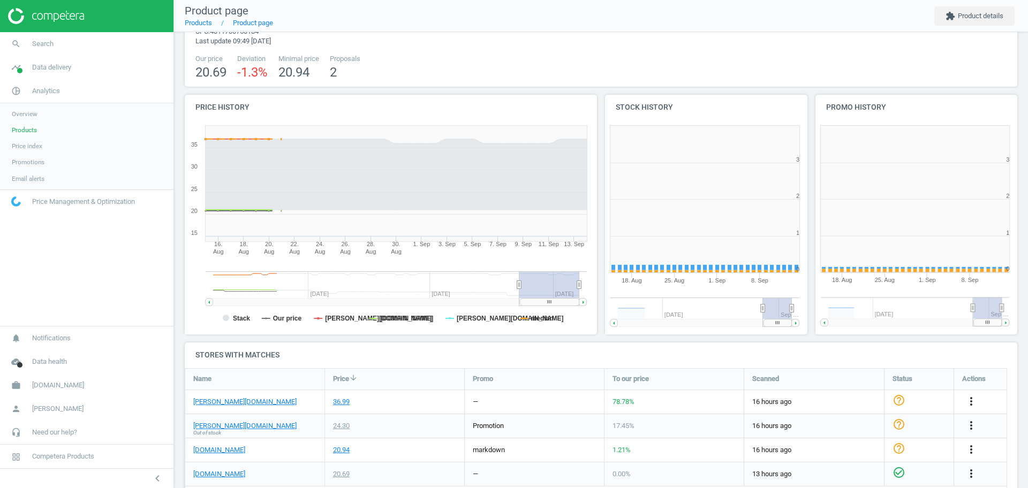
scroll to position [5, 5]
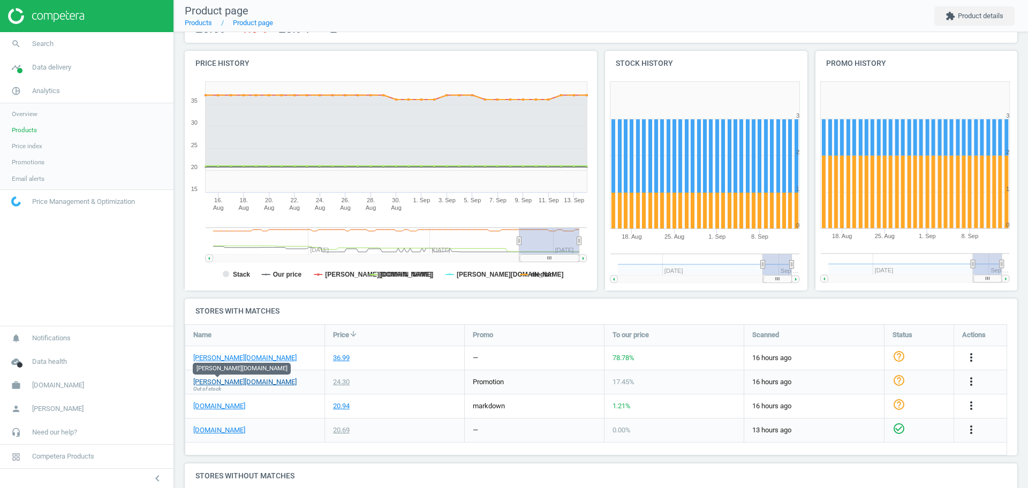
click at [229, 382] on link "basler-beauty.nl" at bounding box center [244, 382] width 103 height 10
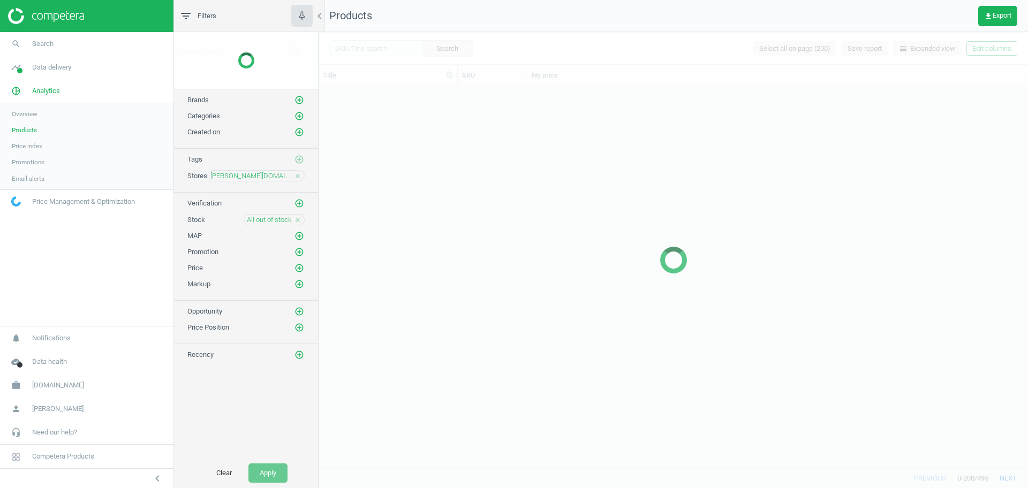
scroll to position [371, 699]
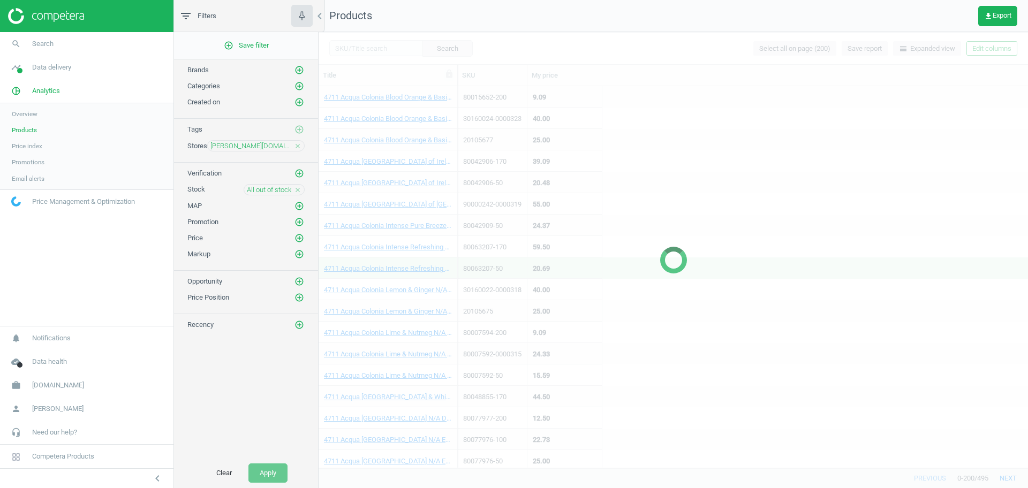
click at [298, 189] on icon "close" at bounding box center [297, 189] width 7 height 7
click at [299, 222] on icon "add_circle_outline" at bounding box center [299, 222] width 10 height 10
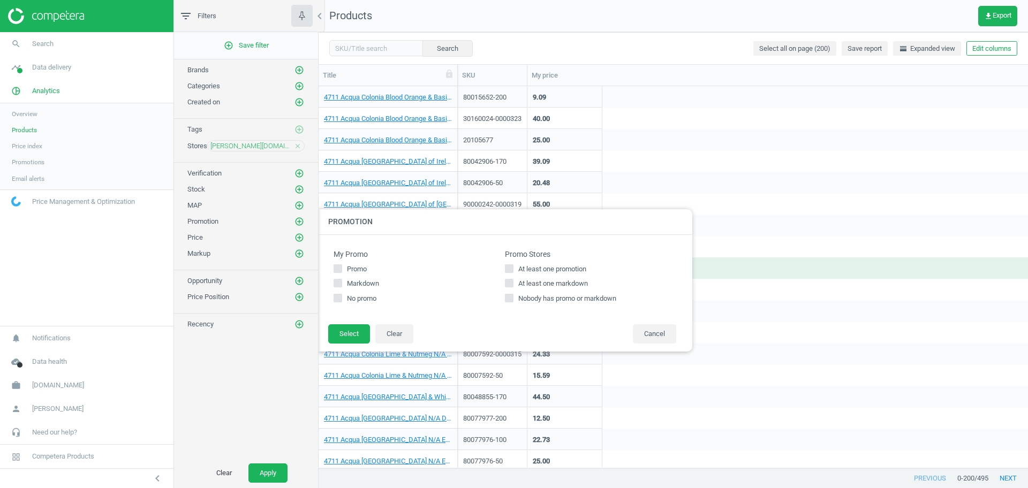
click at [527, 285] on span "At least one markdown" at bounding box center [553, 284] width 74 height 10
click at [513, 285] on input "At least one markdown" at bounding box center [509, 283] width 7 height 7
checkbox input "true"
click at [356, 330] on button "Select" at bounding box center [349, 333] width 42 height 19
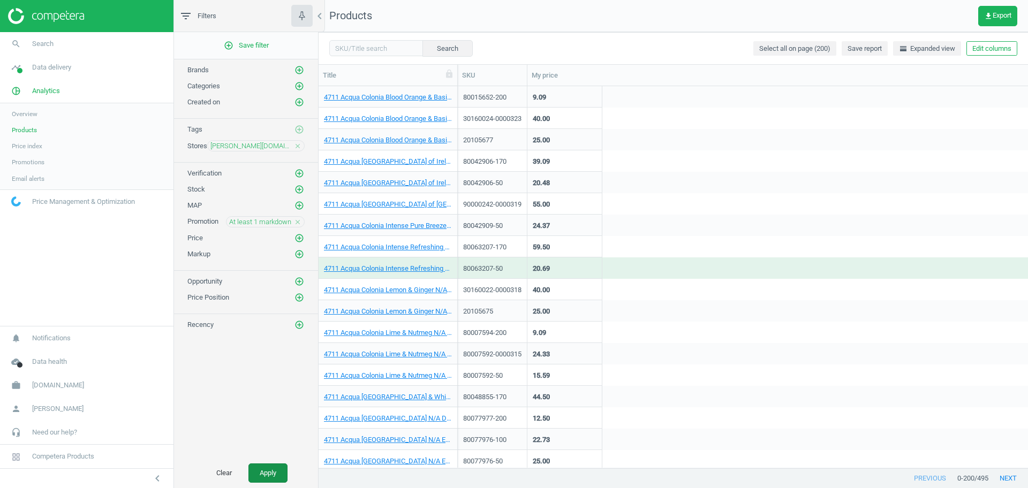
click at [260, 468] on button "Apply" at bounding box center [267, 473] width 39 height 19
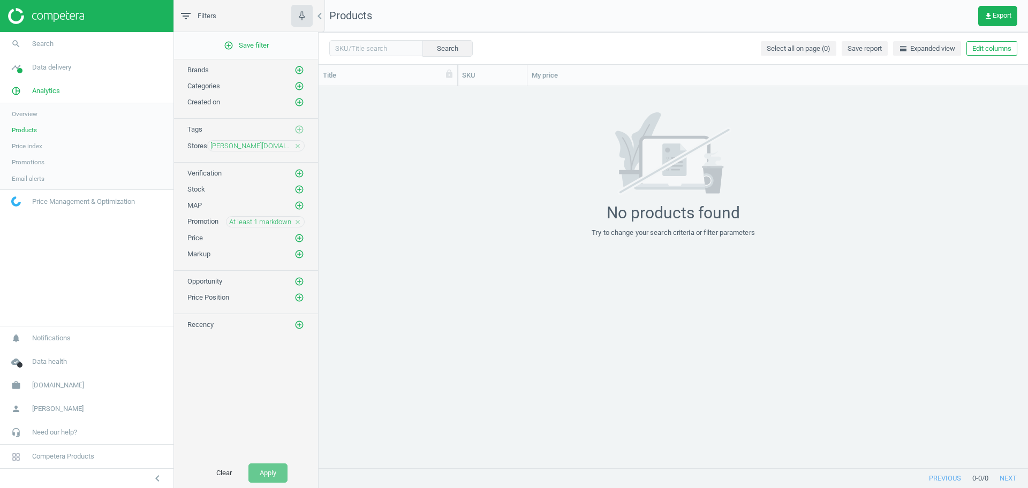
click at [294, 224] on icon "close" at bounding box center [297, 221] width 7 height 7
click at [282, 477] on button "Apply" at bounding box center [267, 473] width 39 height 19
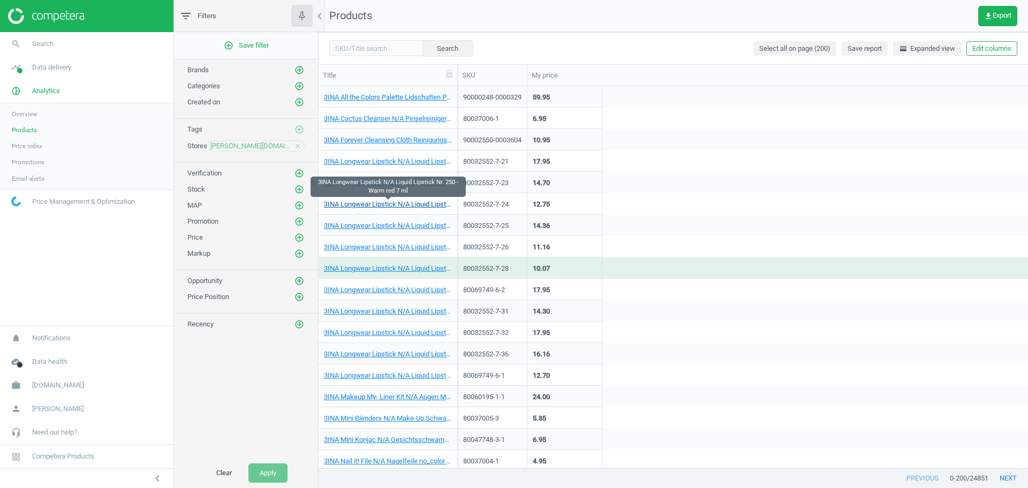
click at [429, 208] on link "3INA Longwear Lipstick N/A Liquid Lipstick Nr. 250 - Warm red 7 ml" at bounding box center [388, 205] width 128 height 10
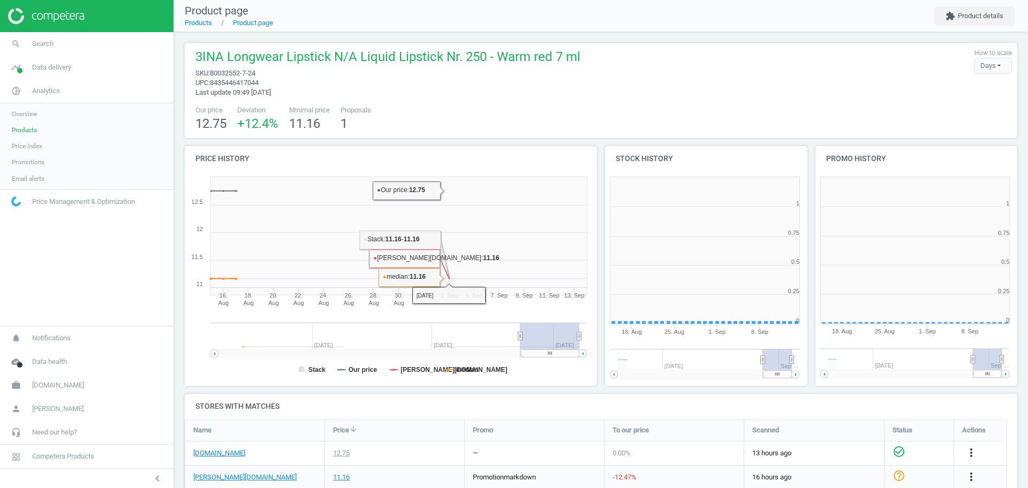
scroll to position [5, 5]
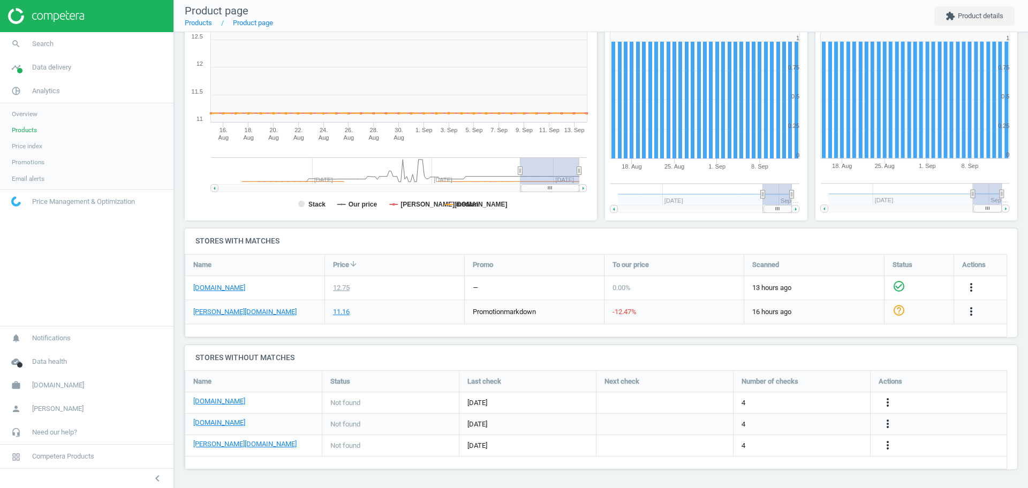
click at [299, 353] on h4 "Stores without matches" at bounding box center [601, 357] width 832 height 25
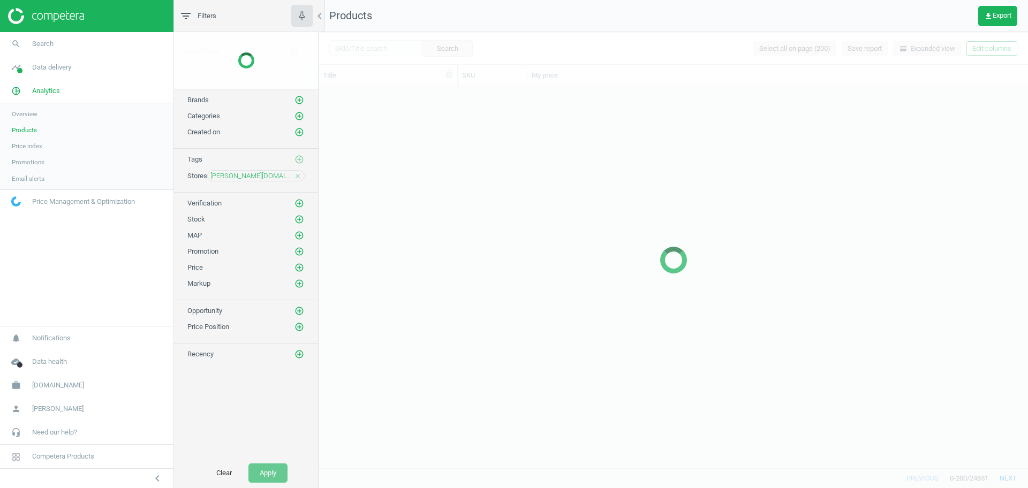
scroll to position [371, 699]
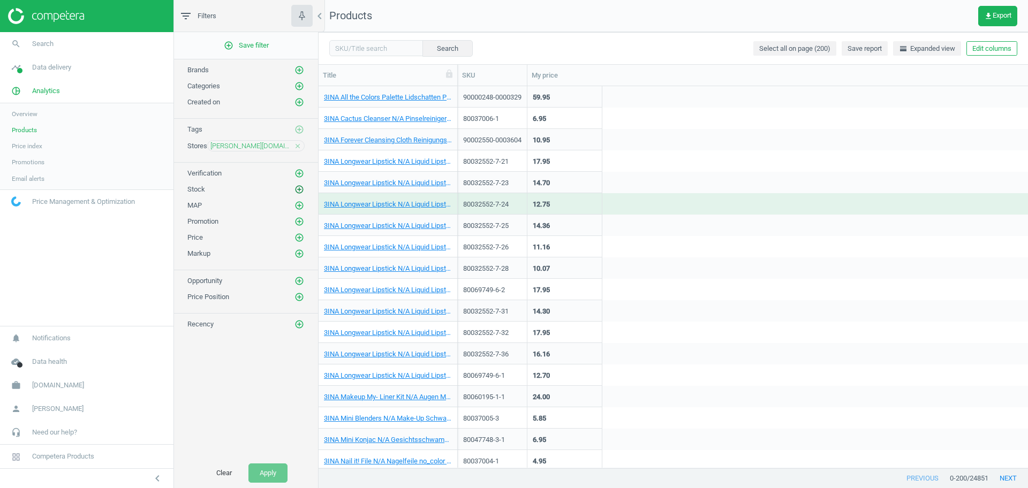
click at [298, 193] on icon "add_circle_outline" at bounding box center [299, 190] width 10 height 10
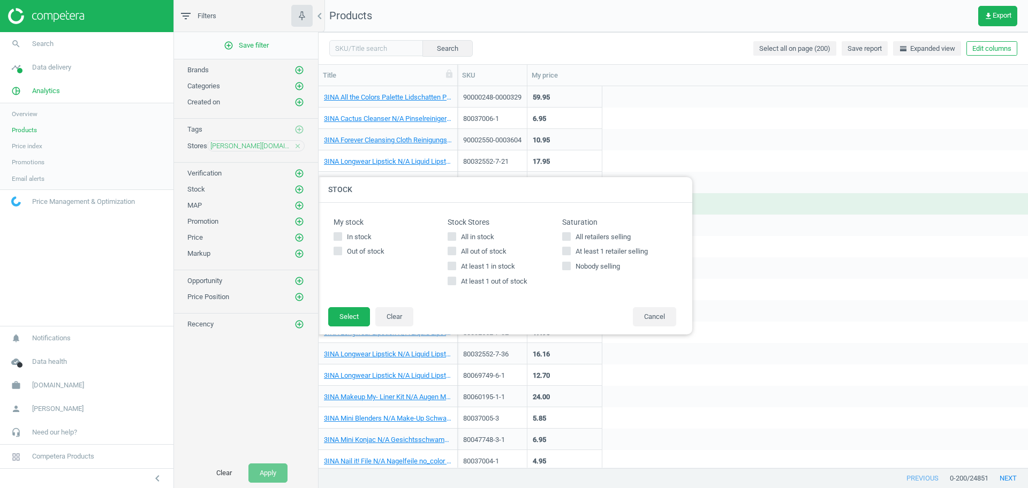
click at [475, 234] on span "All in stock" at bounding box center [477, 237] width 37 height 10
click at [455, 234] on input "All in stock" at bounding box center [452, 236] width 7 height 7
checkbox input "true"
click at [353, 317] on button "Select" at bounding box center [349, 316] width 42 height 19
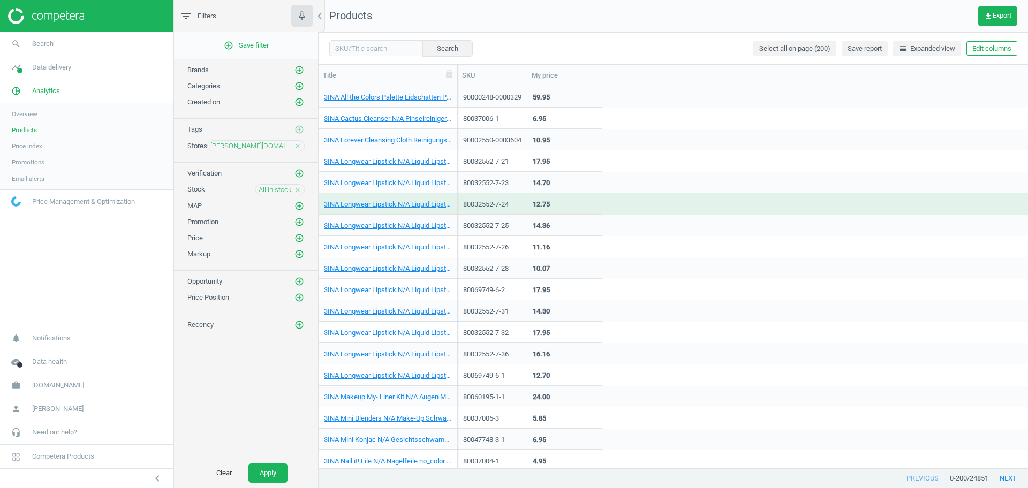
click at [283, 458] on div "Clear Apply" at bounding box center [246, 473] width 144 height 30
click at [275, 464] on button "Apply" at bounding box center [267, 473] width 39 height 19
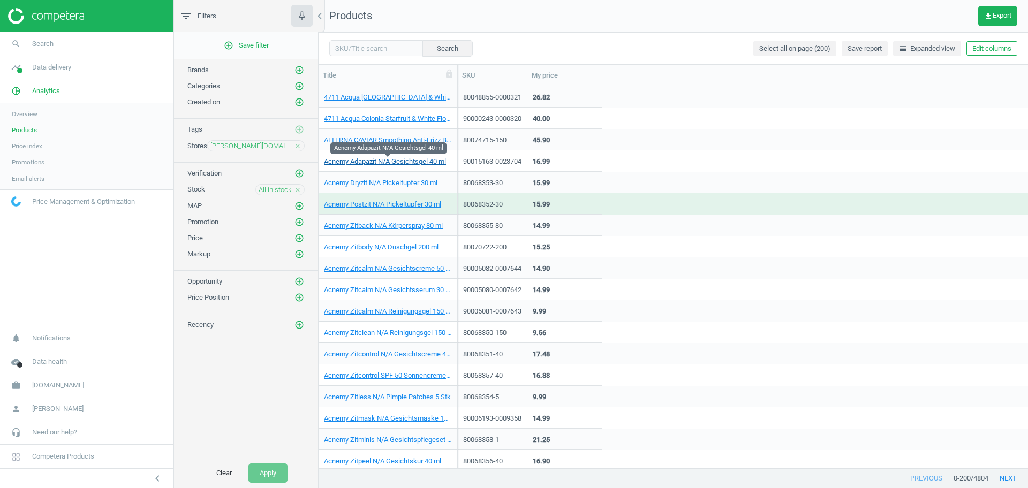
click at [419, 162] on link "Acnemy Adapazit N/A Gesichtsgel 40 ml" at bounding box center [385, 162] width 122 height 10
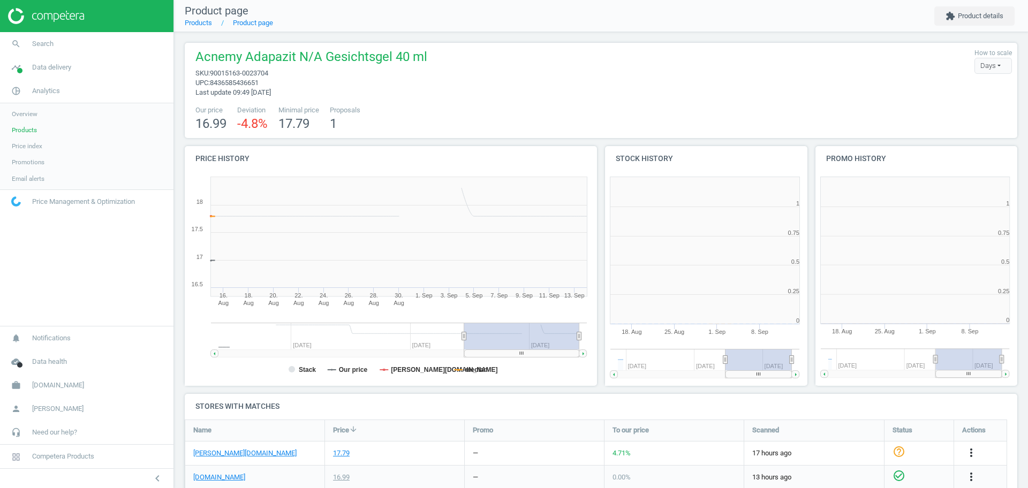
scroll to position [235, 221]
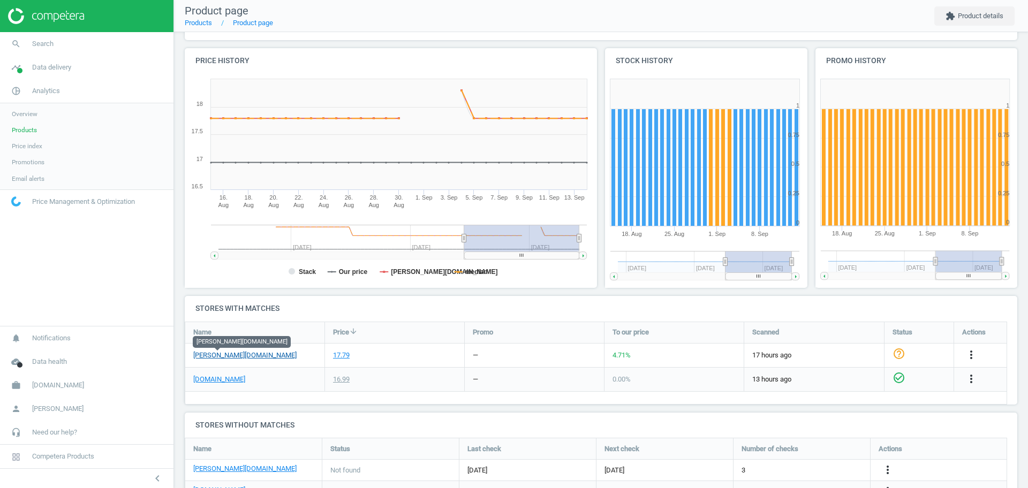
click at [226, 358] on link "basler-beauty.nl" at bounding box center [244, 356] width 103 height 10
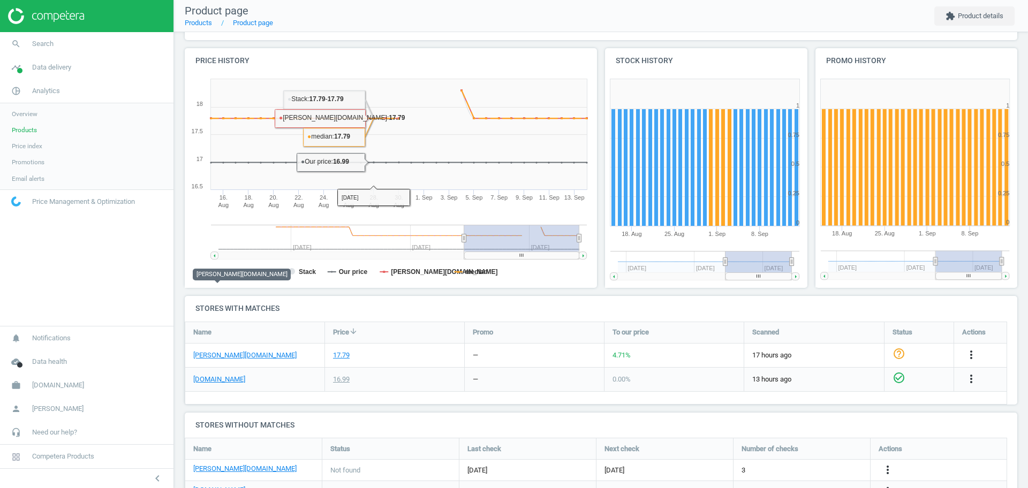
scroll to position [165, 0]
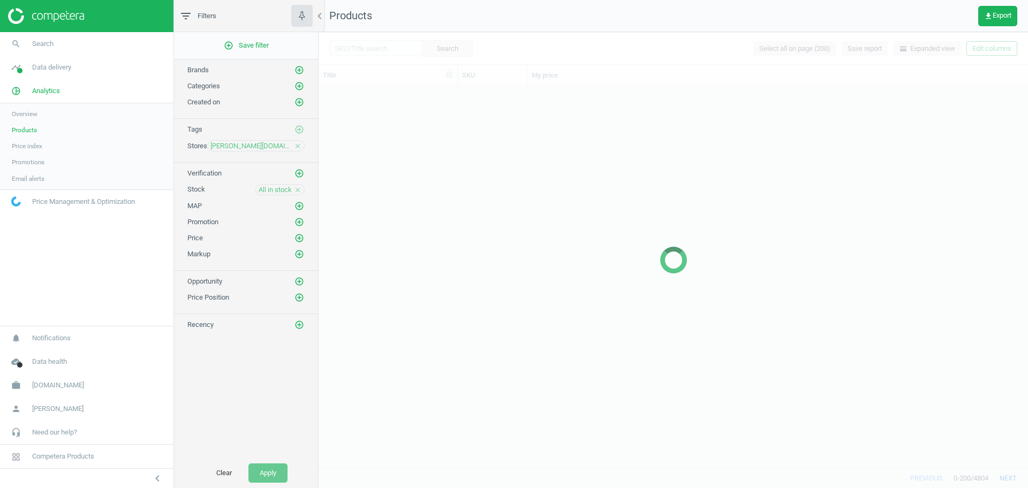
scroll to position [371, 699]
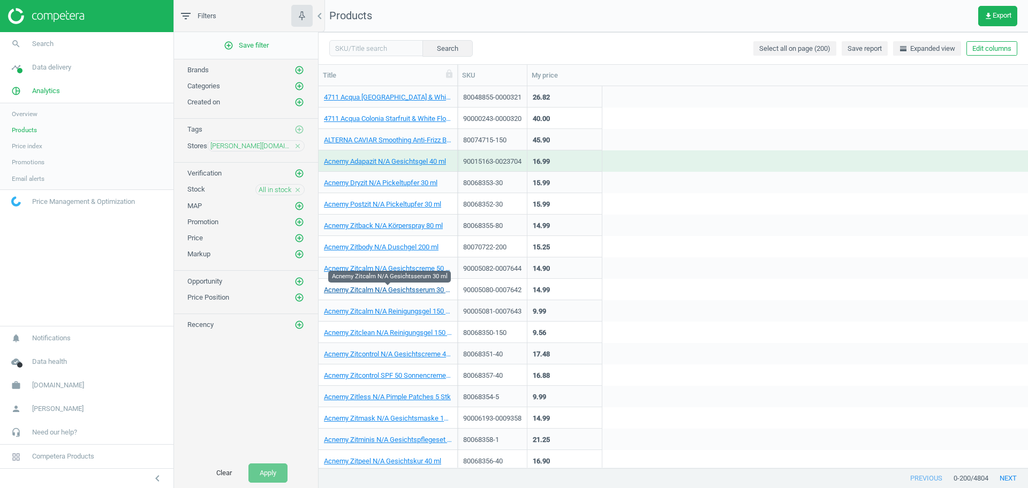
click at [396, 288] on link "Acnemy Zitcalm N/A Gesichtsserum 30 ml" at bounding box center [388, 290] width 128 height 10
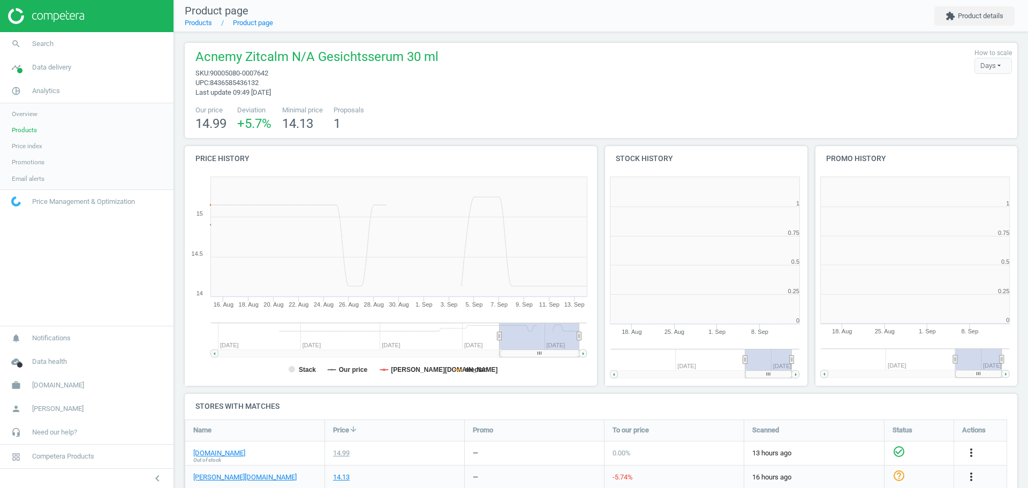
scroll to position [120, 843]
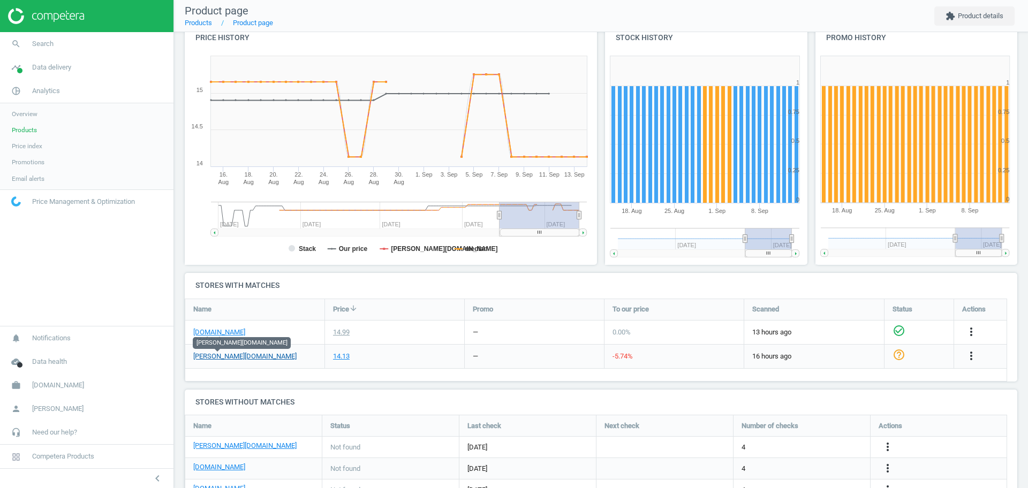
click at [213, 354] on link "basler-beauty.nl" at bounding box center [244, 357] width 103 height 10
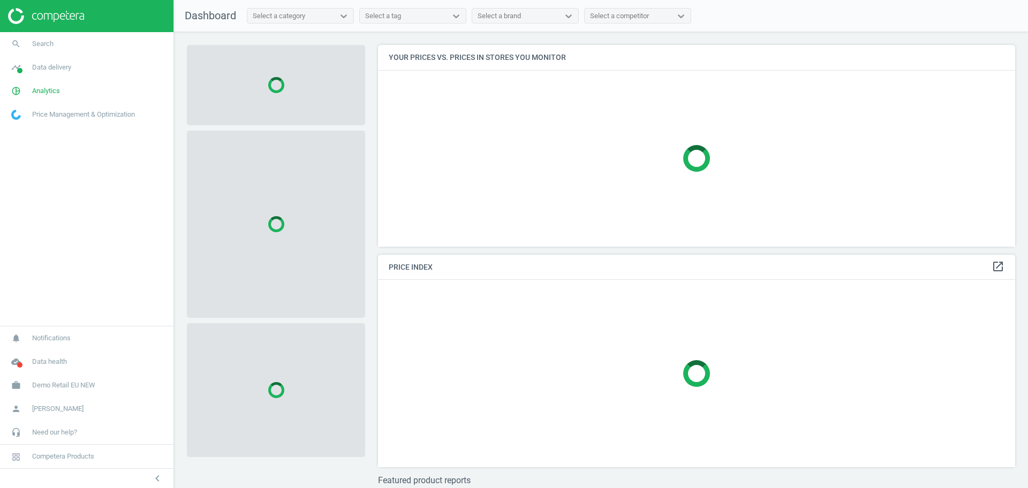
scroll to position [222, 648]
